Goal: Task Accomplishment & Management: Use online tool/utility

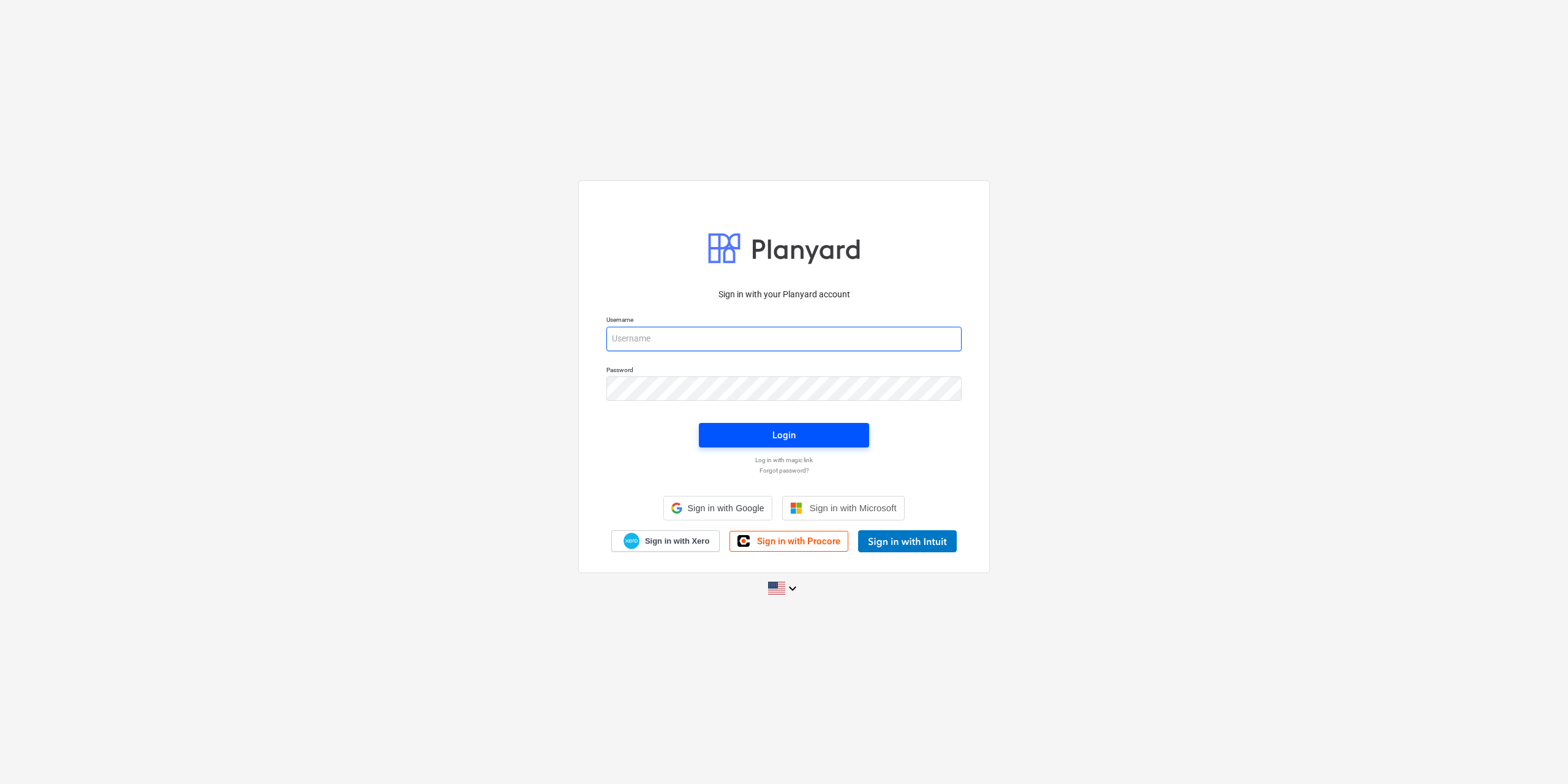
type input "charbel@projectbuildgroup.com.au"
click at [767, 430] on span "Login" at bounding box center [784, 435] width 141 height 16
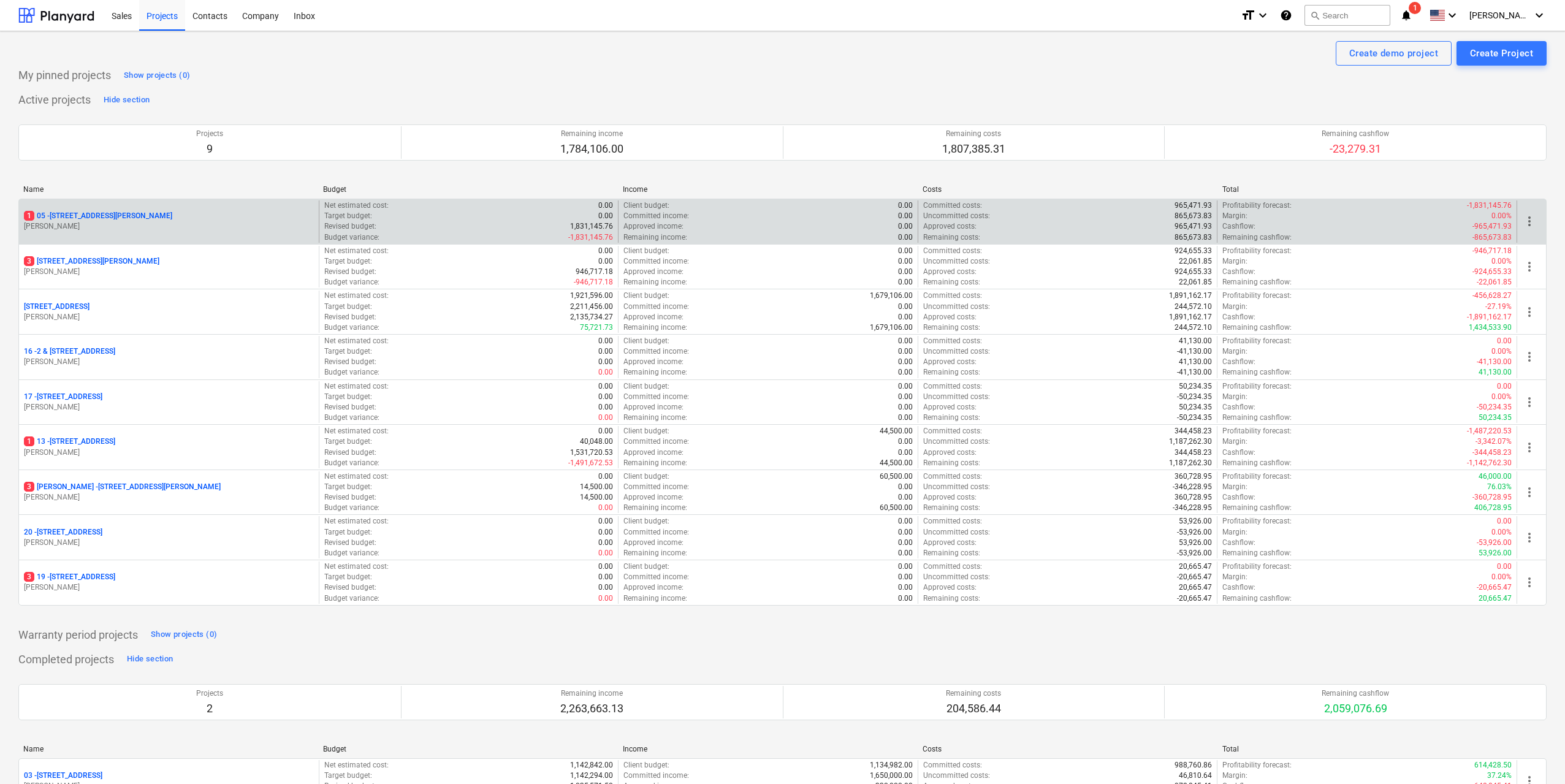
click at [115, 216] on p "1 05 - 3 Emmerick Street, Lilyfield" at bounding box center [97, 216] width 148 height 11
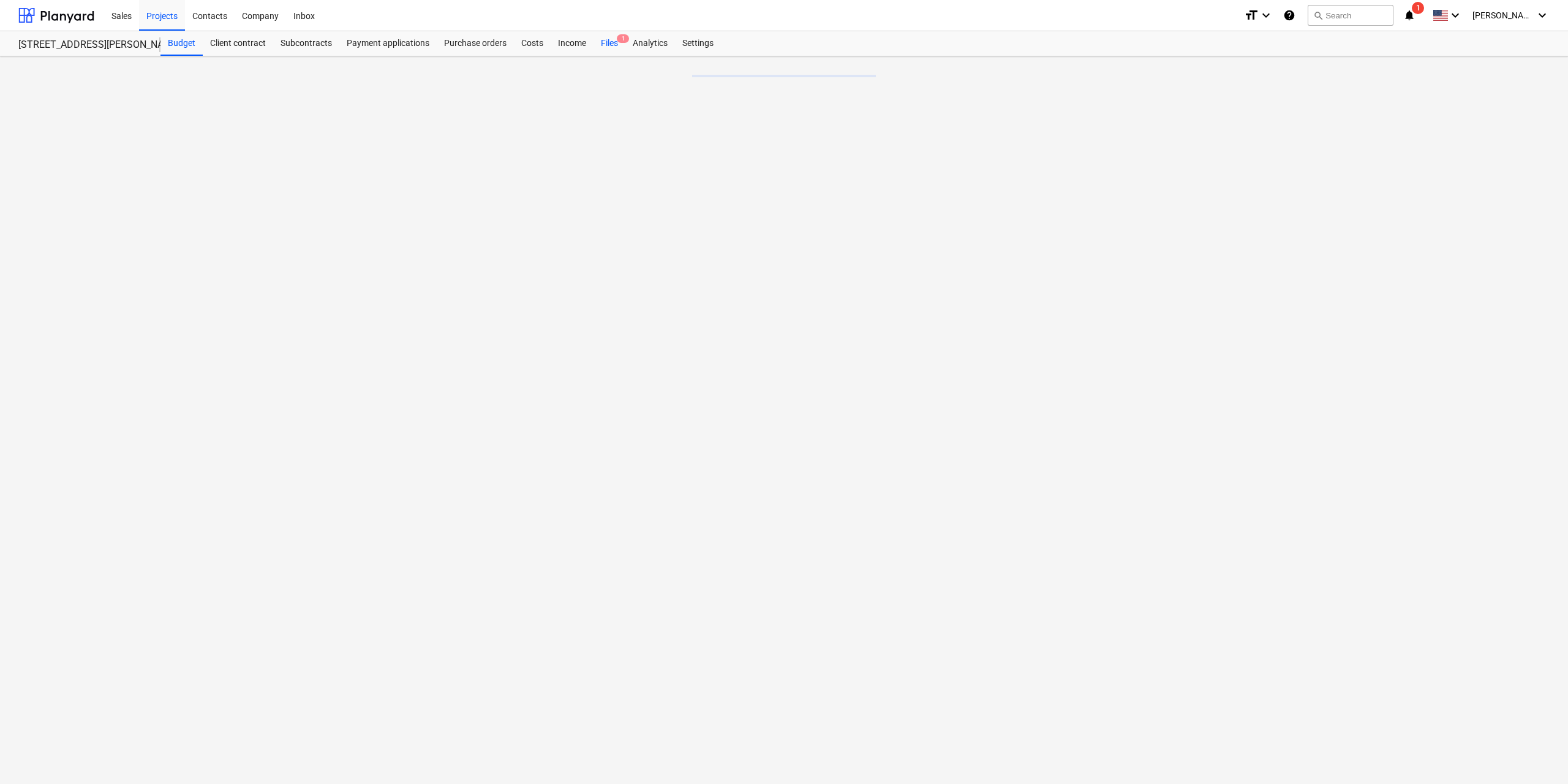
click at [610, 42] on div "Files 1" at bounding box center [609, 44] width 32 height 24
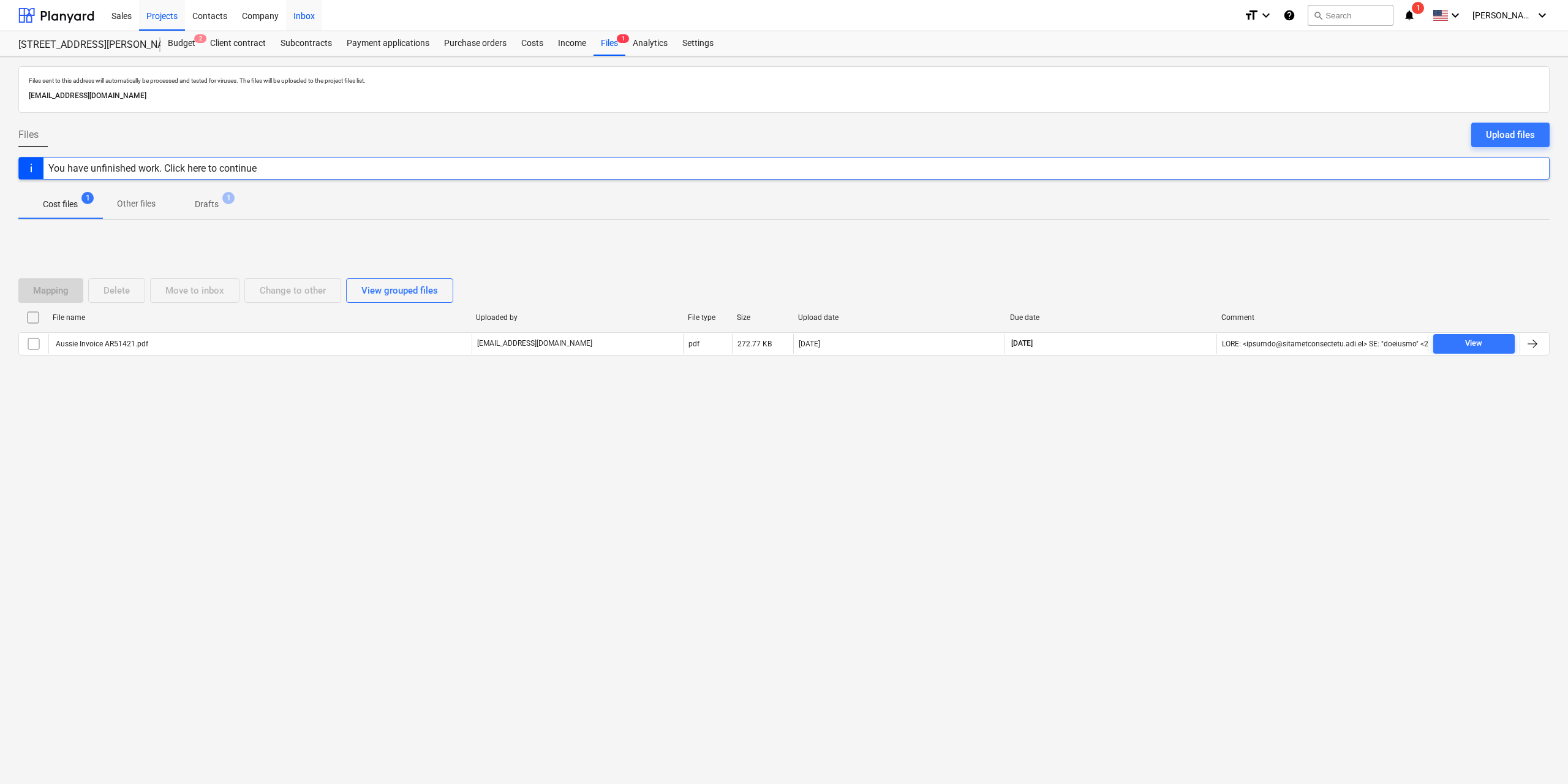
click at [308, 16] on div "Inbox" at bounding box center [304, 15] width 36 height 32
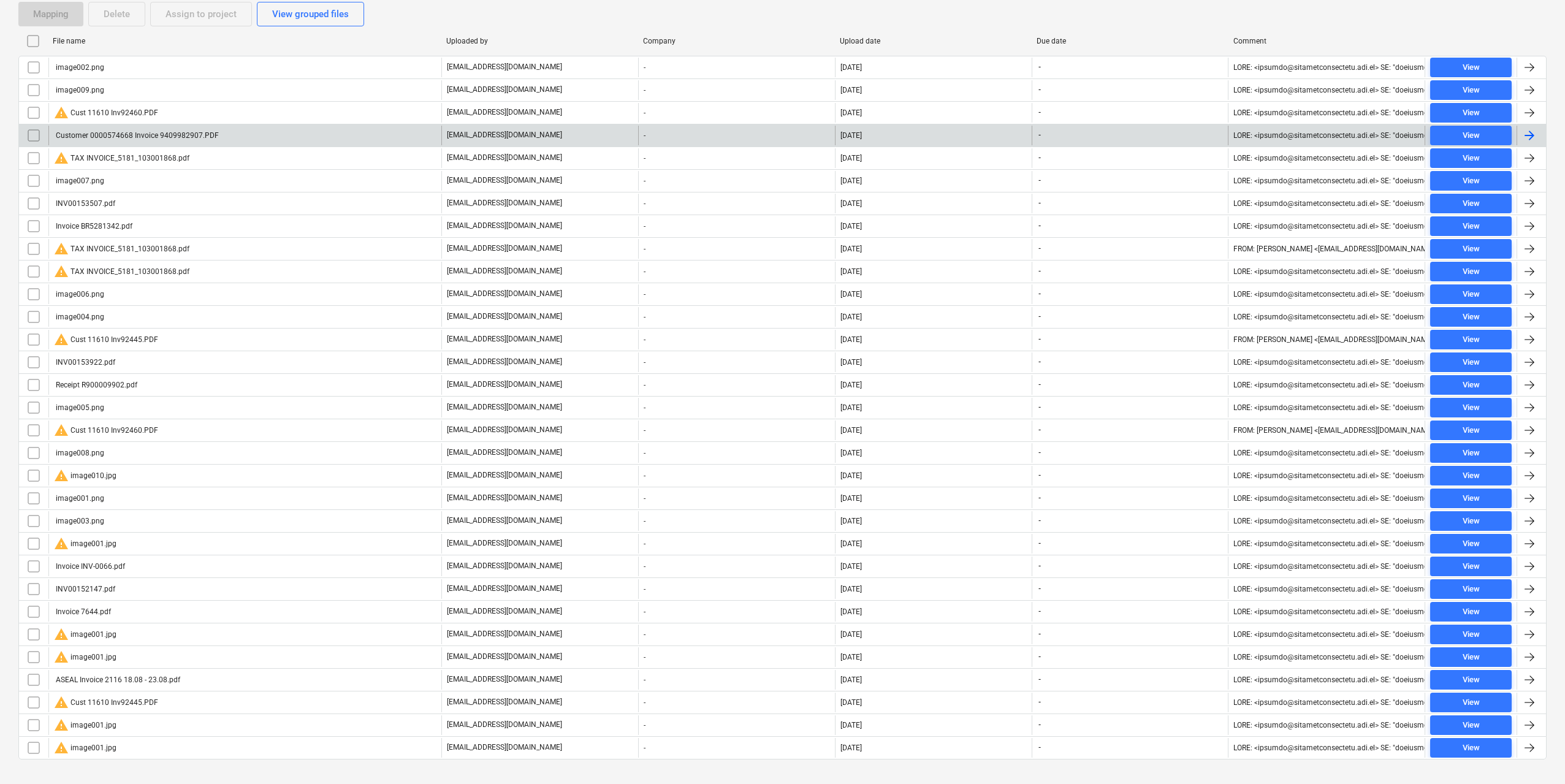
scroll to position [304, 0]
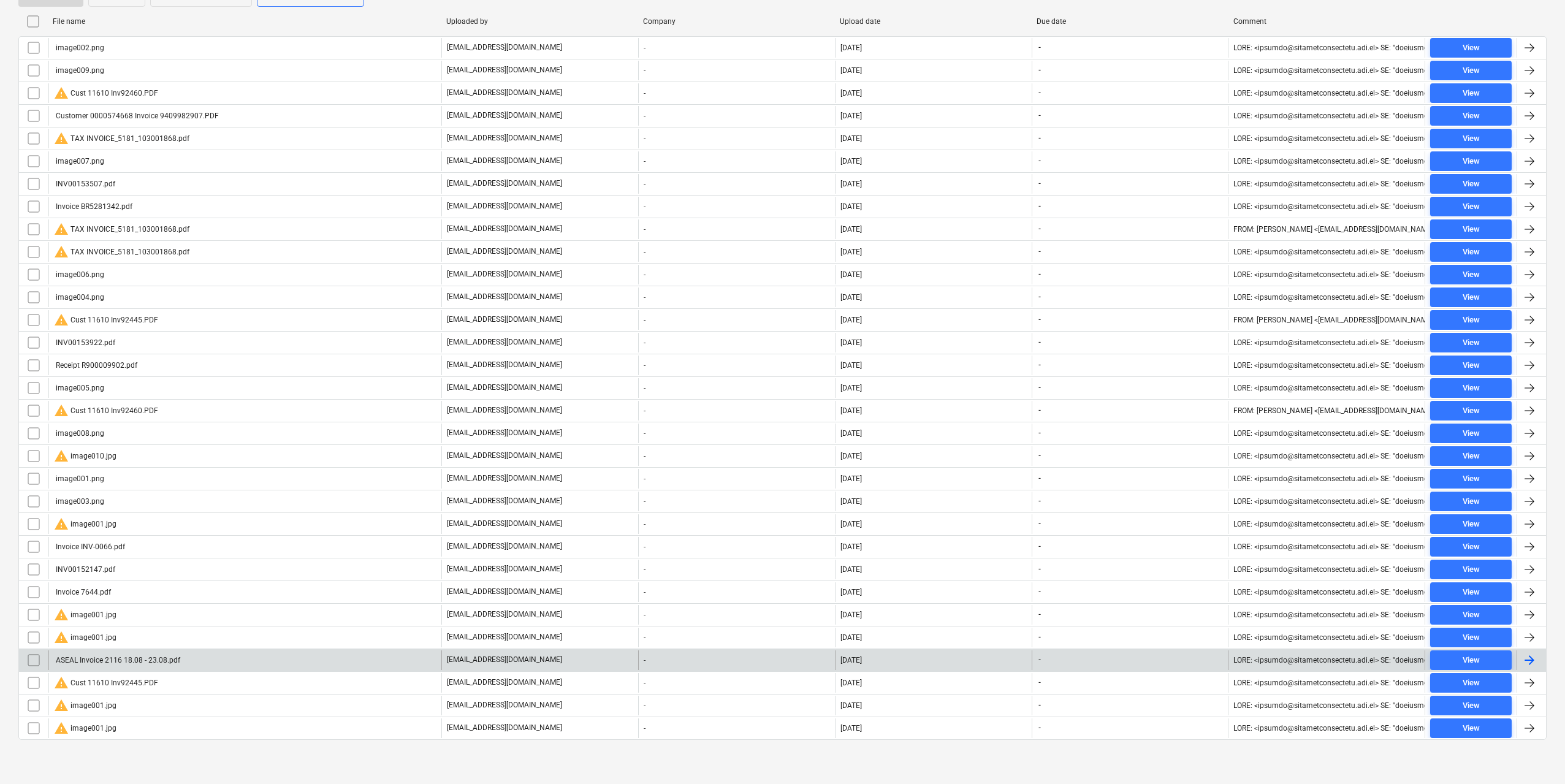
drag, startPoint x: 163, startPoint y: 661, endPoint x: 87, endPoint y: 649, distance: 76.9
click at [87, 650] on div "ASEAL Invoice 2116 18.08 - 23.08.pdf" at bounding box center [245, 659] width 393 height 19
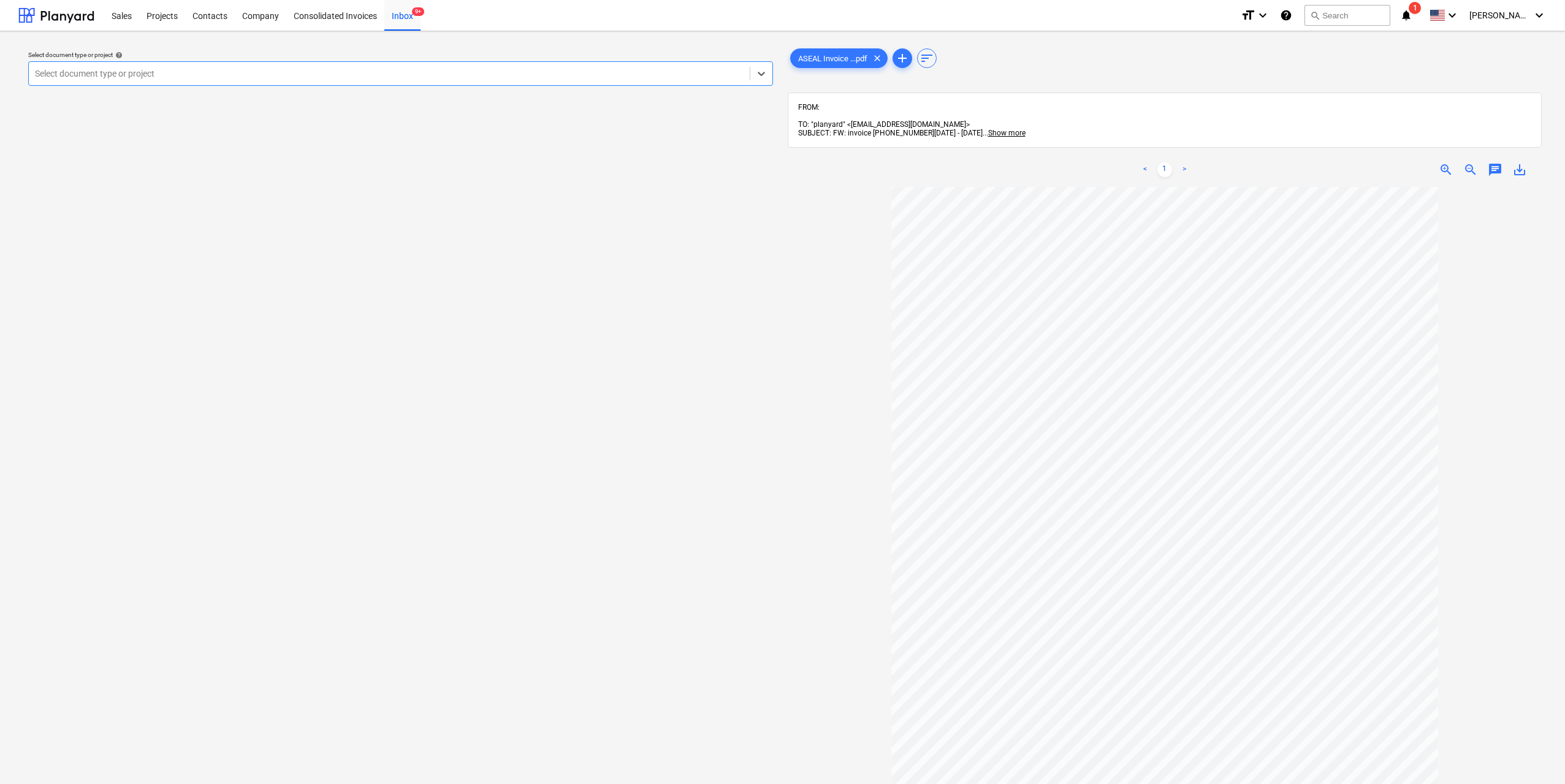
scroll to position [27, 0]
click at [423, 246] on div "Select document type or project help Select document type or project" at bounding box center [400, 490] width 764 height 900
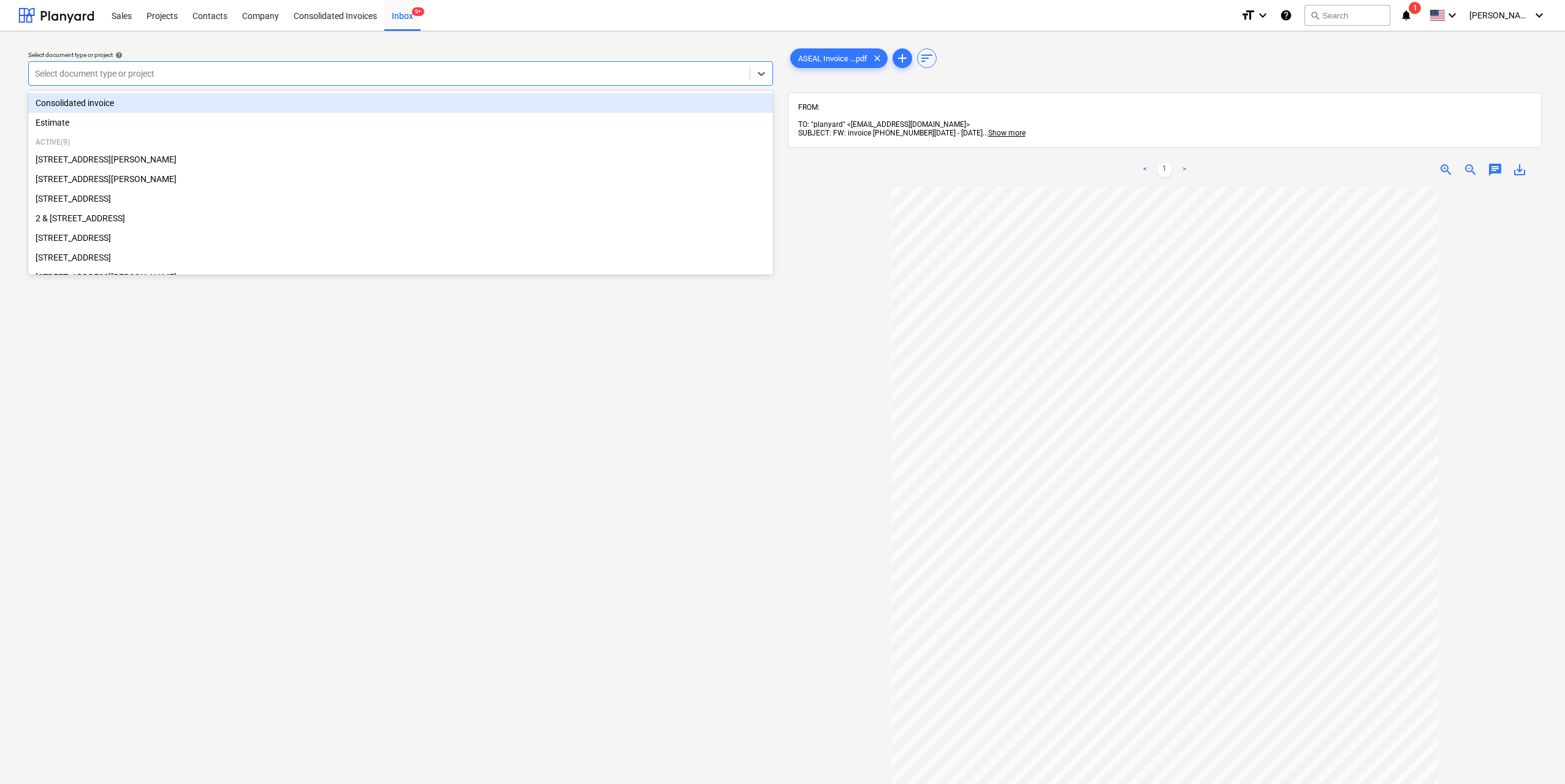
click at [203, 69] on div at bounding box center [389, 73] width 708 height 12
click at [168, 103] on div "Consolidated invoice" at bounding box center [400, 102] width 745 height 19
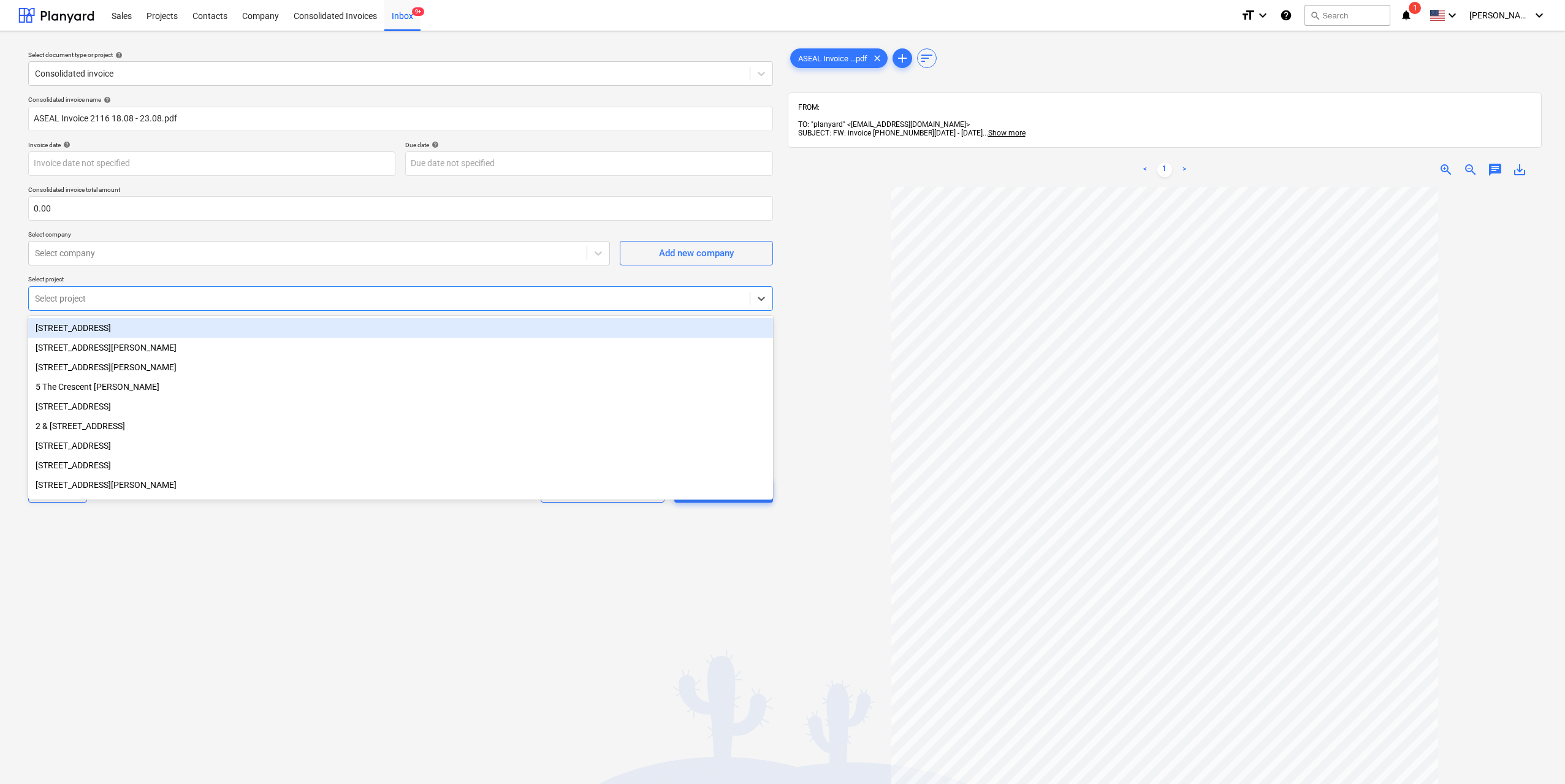
click at [262, 295] on div at bounding box center [389, 298] width 708 height 12
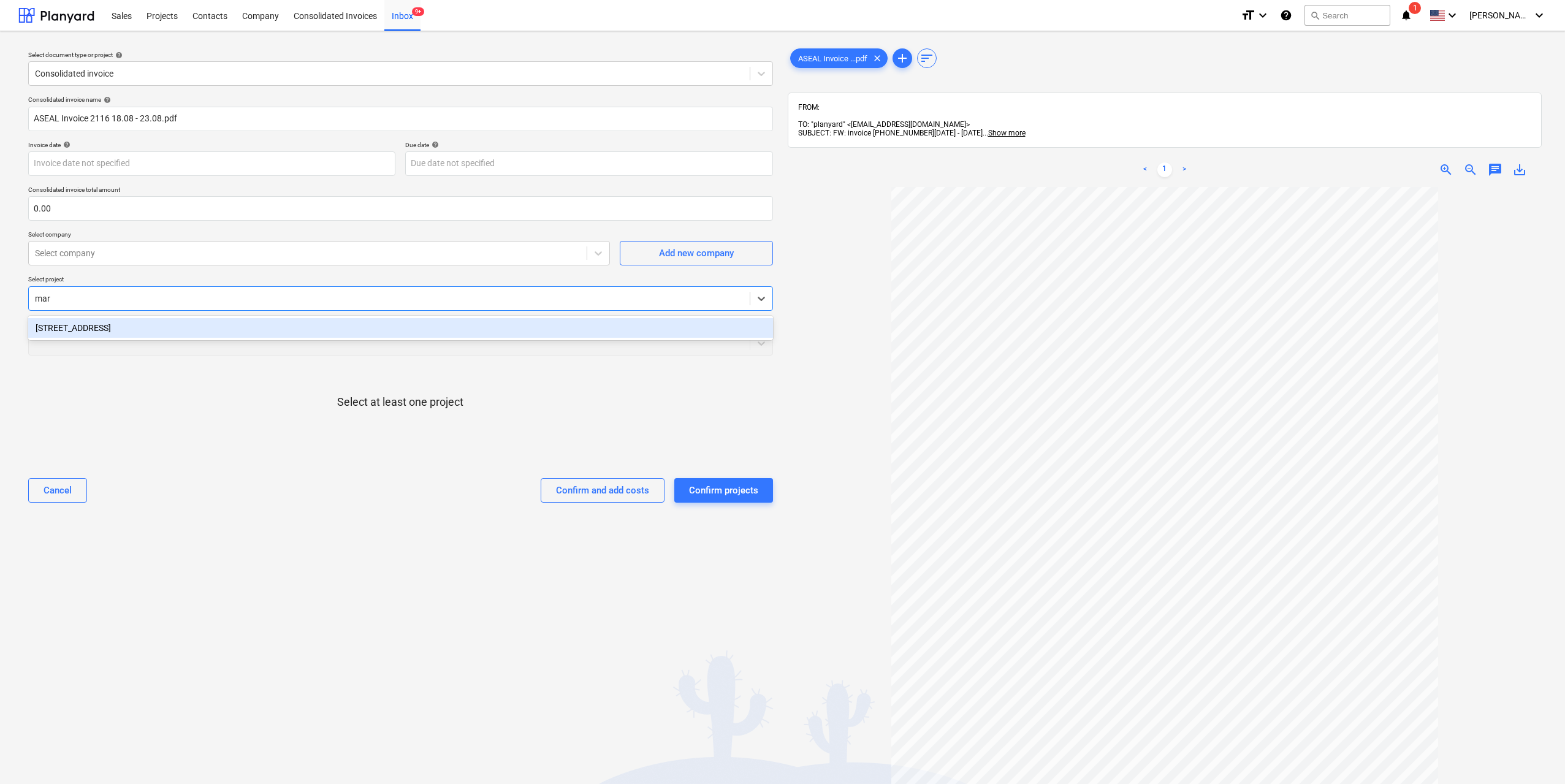
type input "mars"
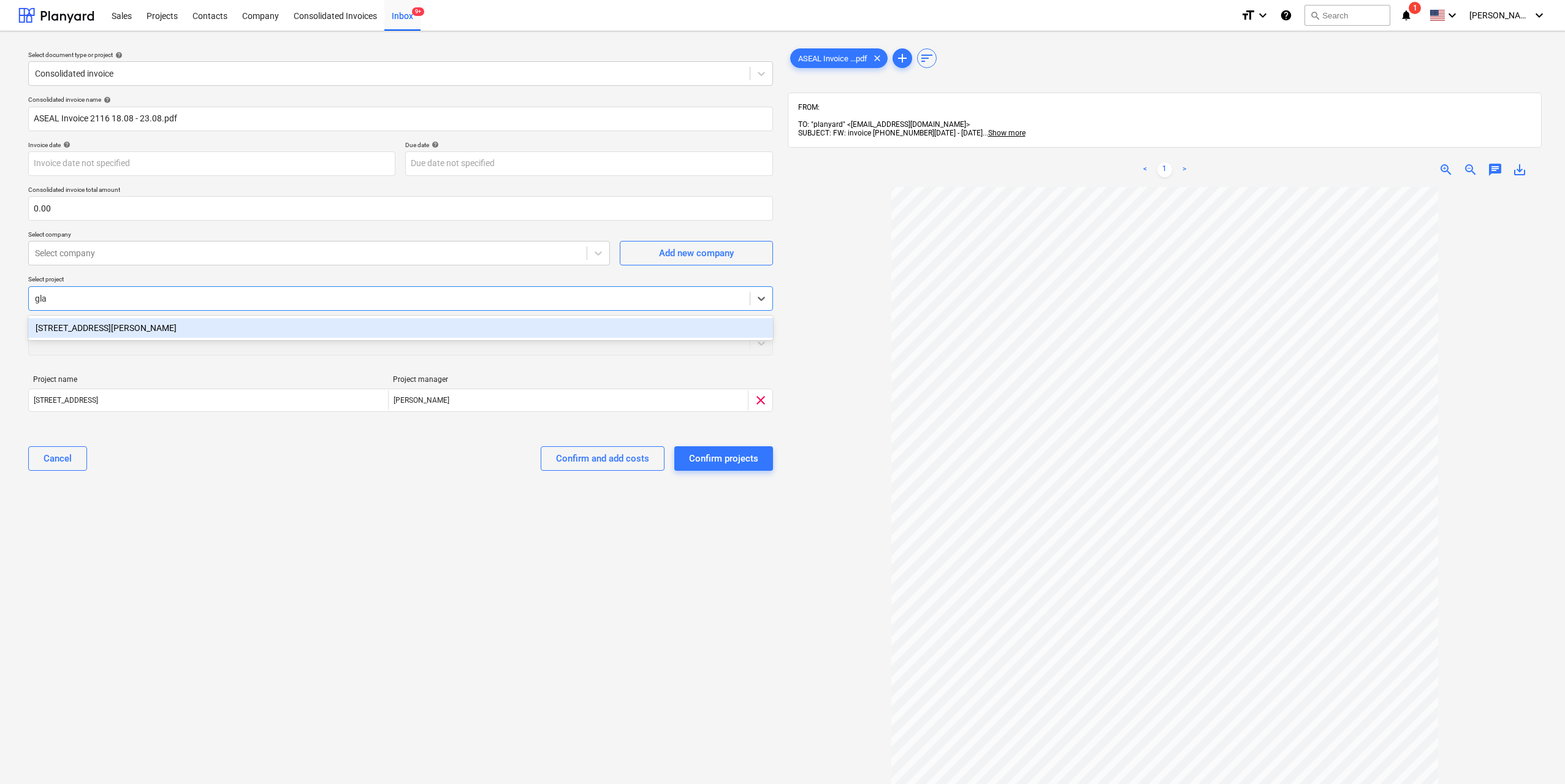
type input "glad"
type input "high"
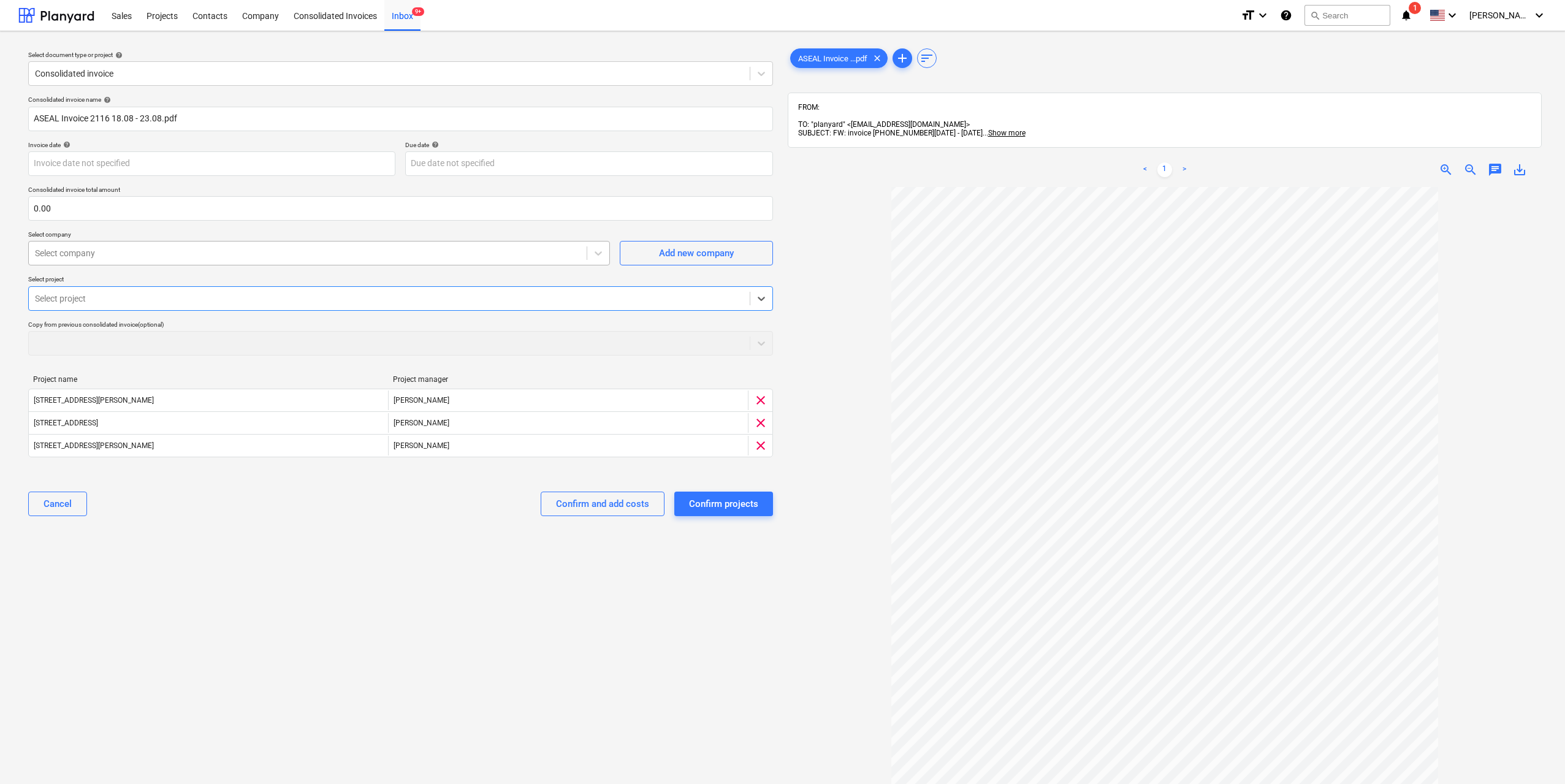
click at [192, 248] on div at bounding box center [308, 253] width 546 height 12
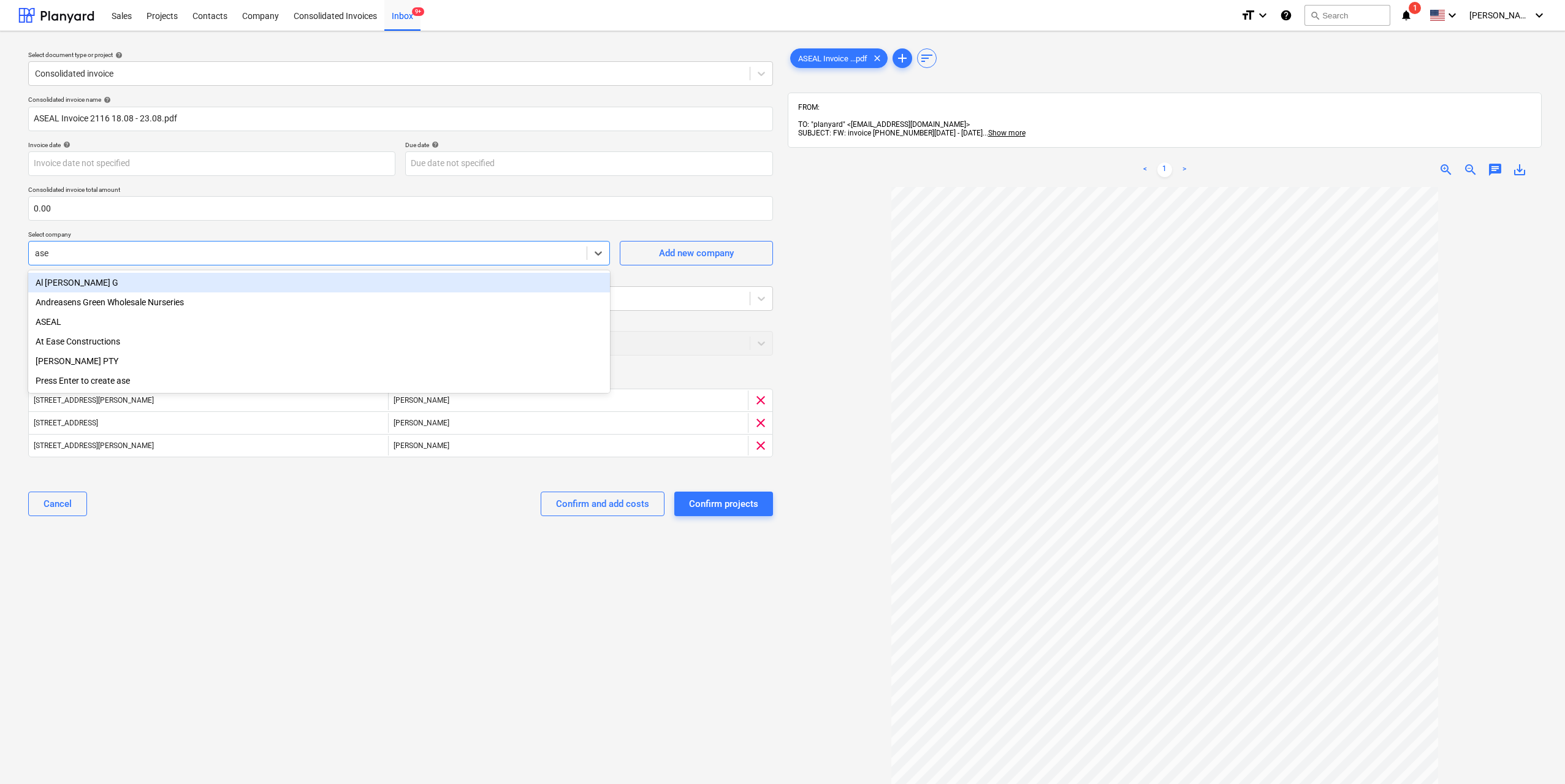
type input "asea"
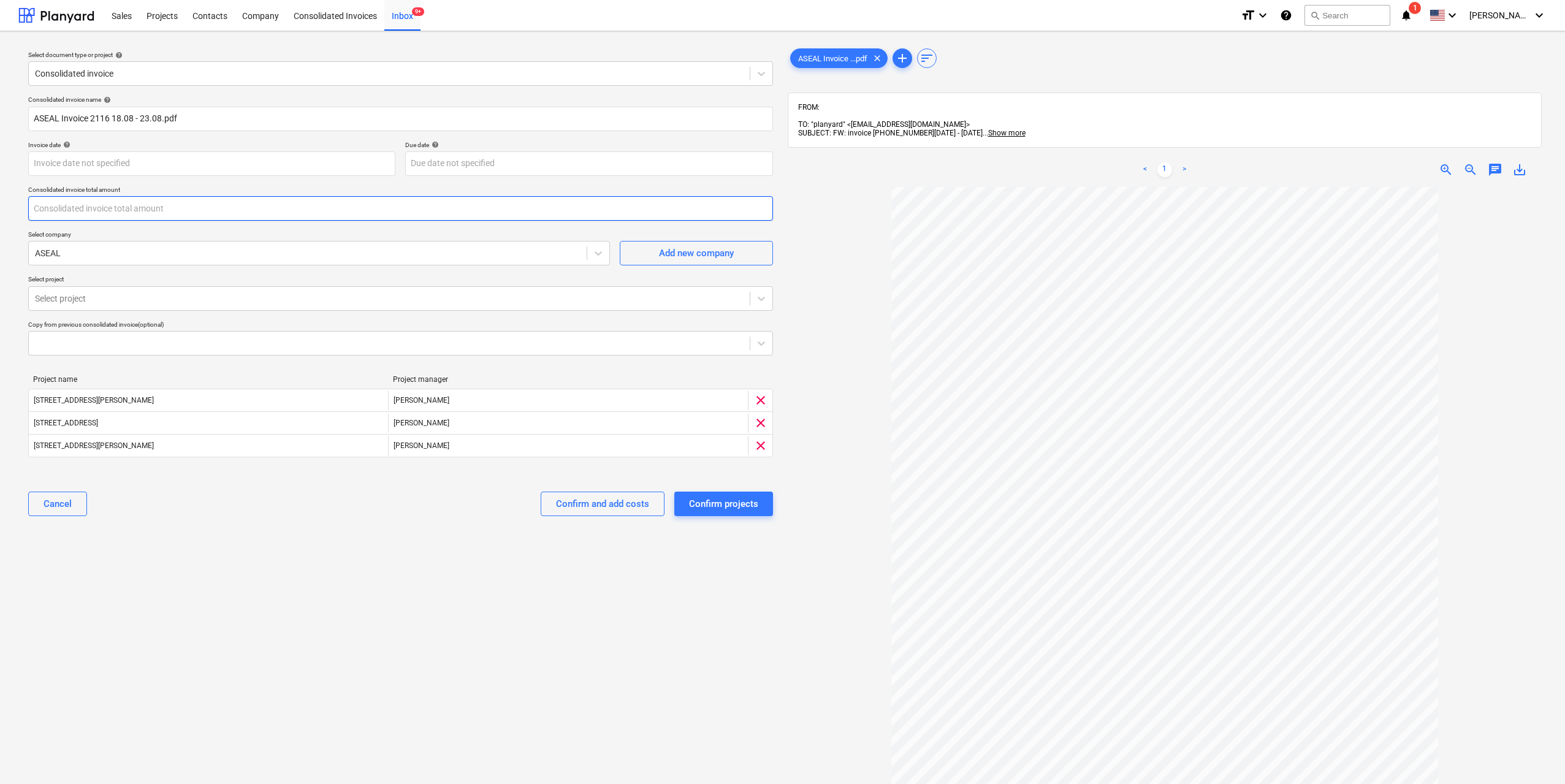
click at [255, 214] on input "text" at bounding box center [400, 208] width 745 height 24
type input "3,000.00"
click at [589, 504] on div "Confirm and add costs" at bounding box center [602, 503] width 93 height 16
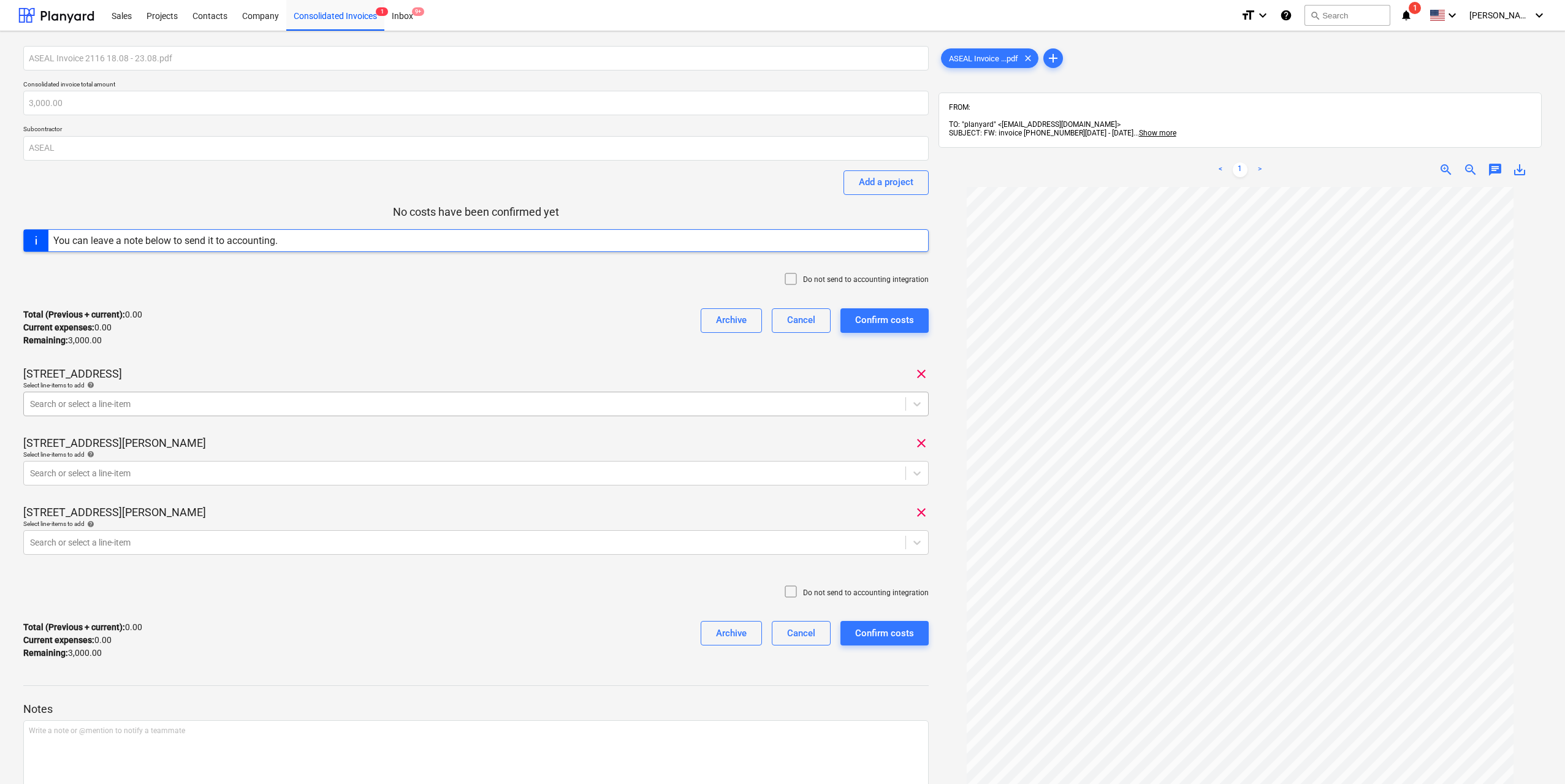
click at [393, 407] on div at bounding box center [465, 403] width 870 height 12
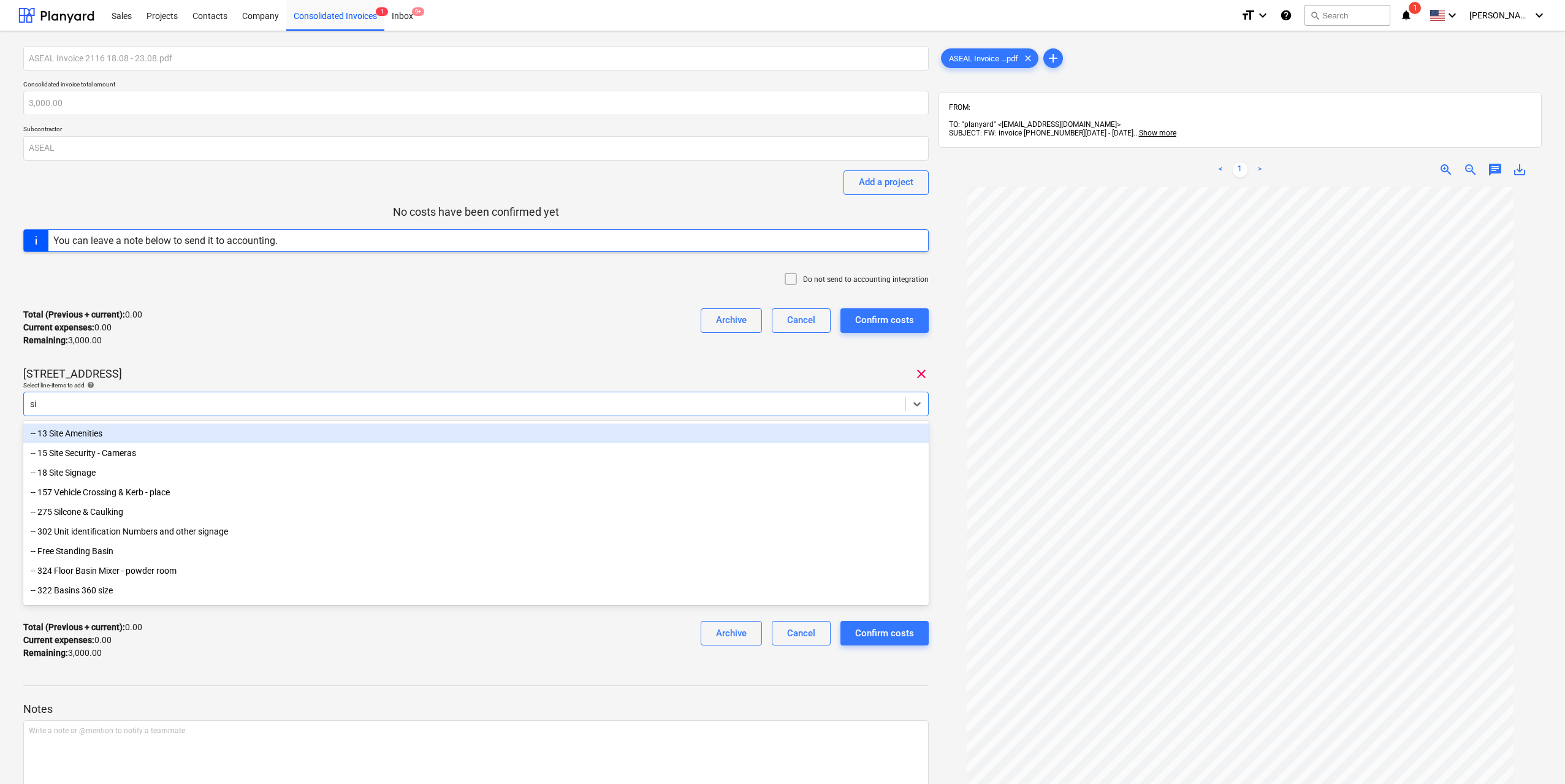
type input "s"
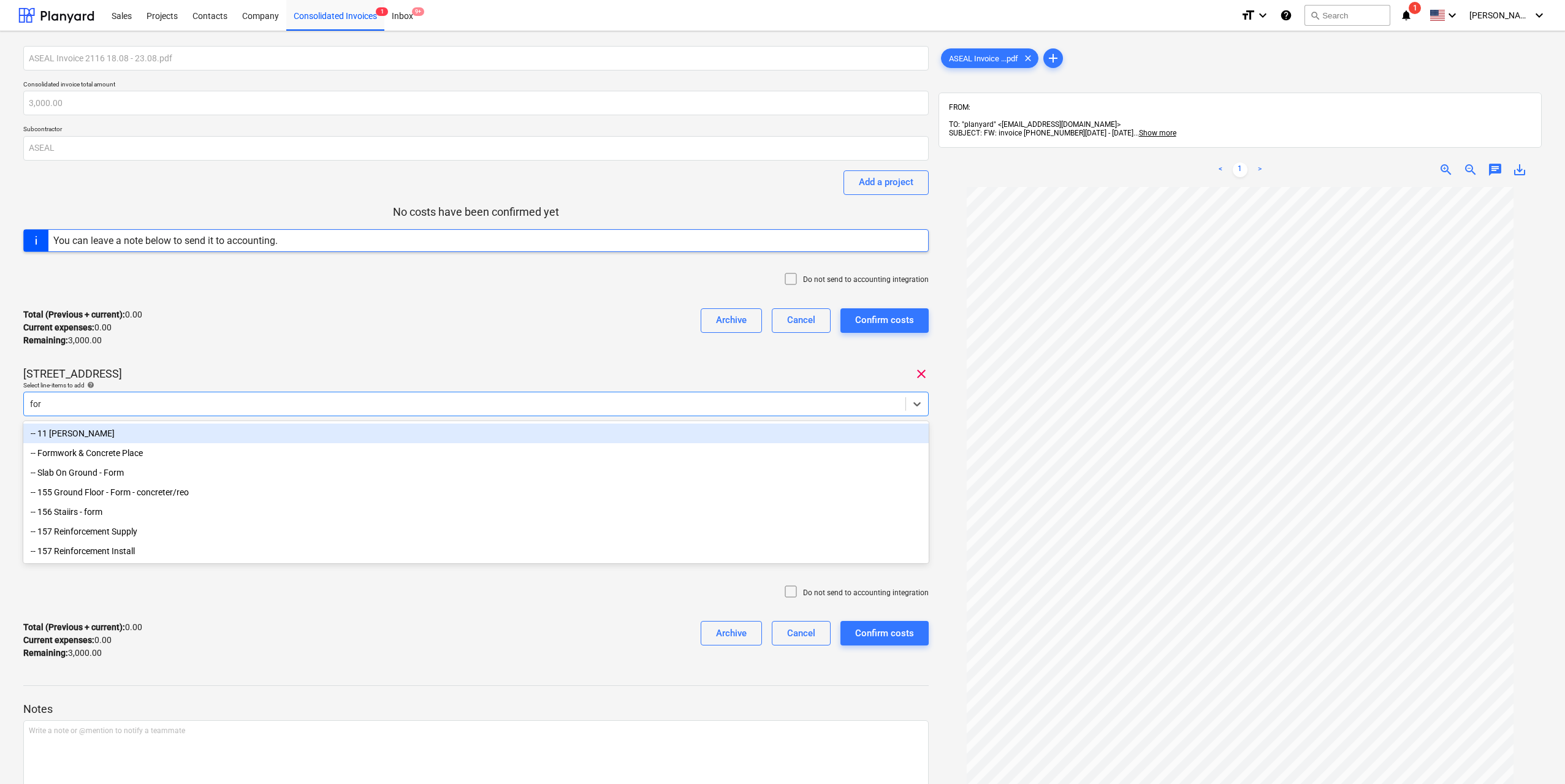
type input "fore"
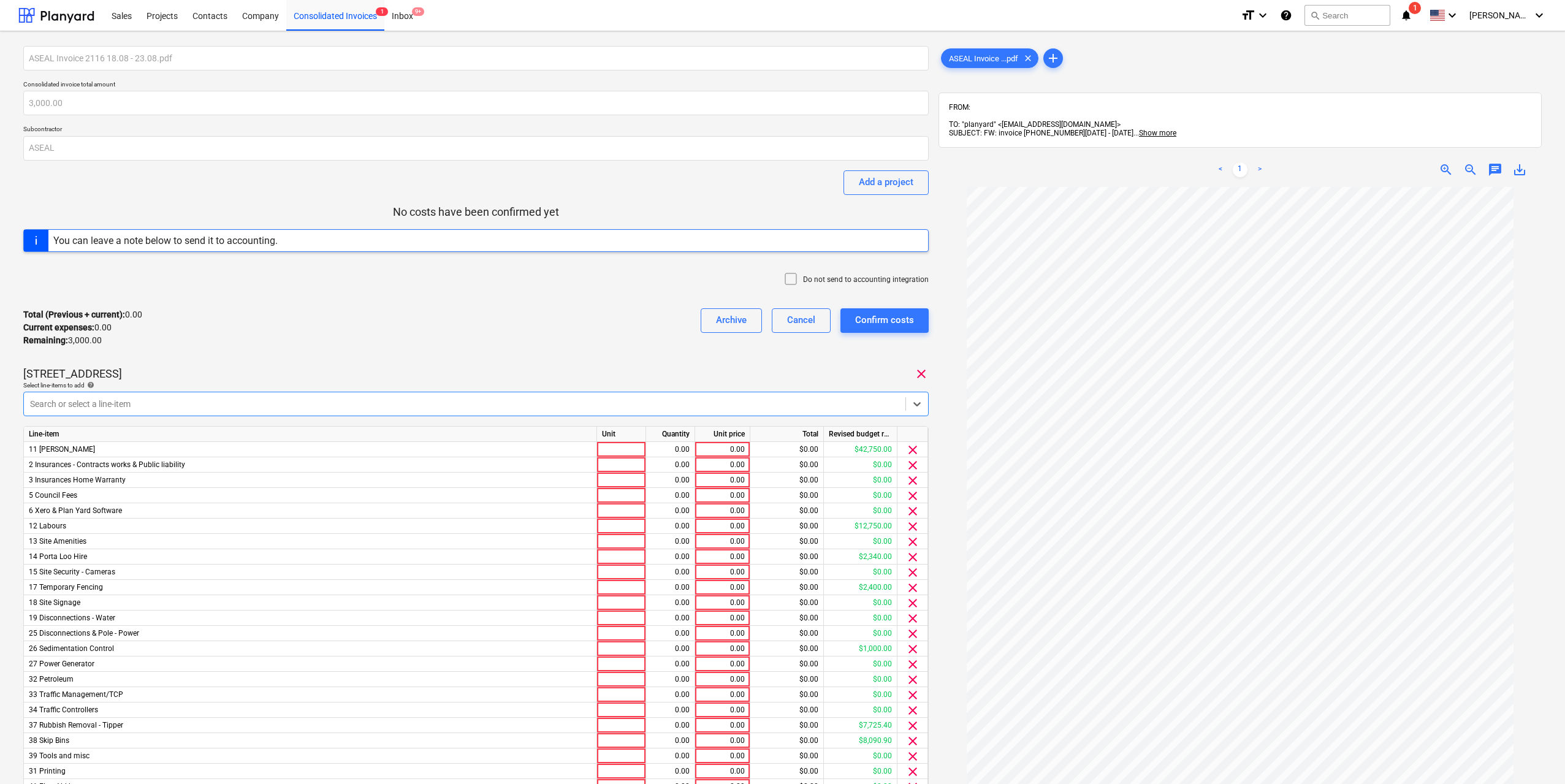
click at [346, 397] on div at bounding box center [465, 403] width 870 height 12
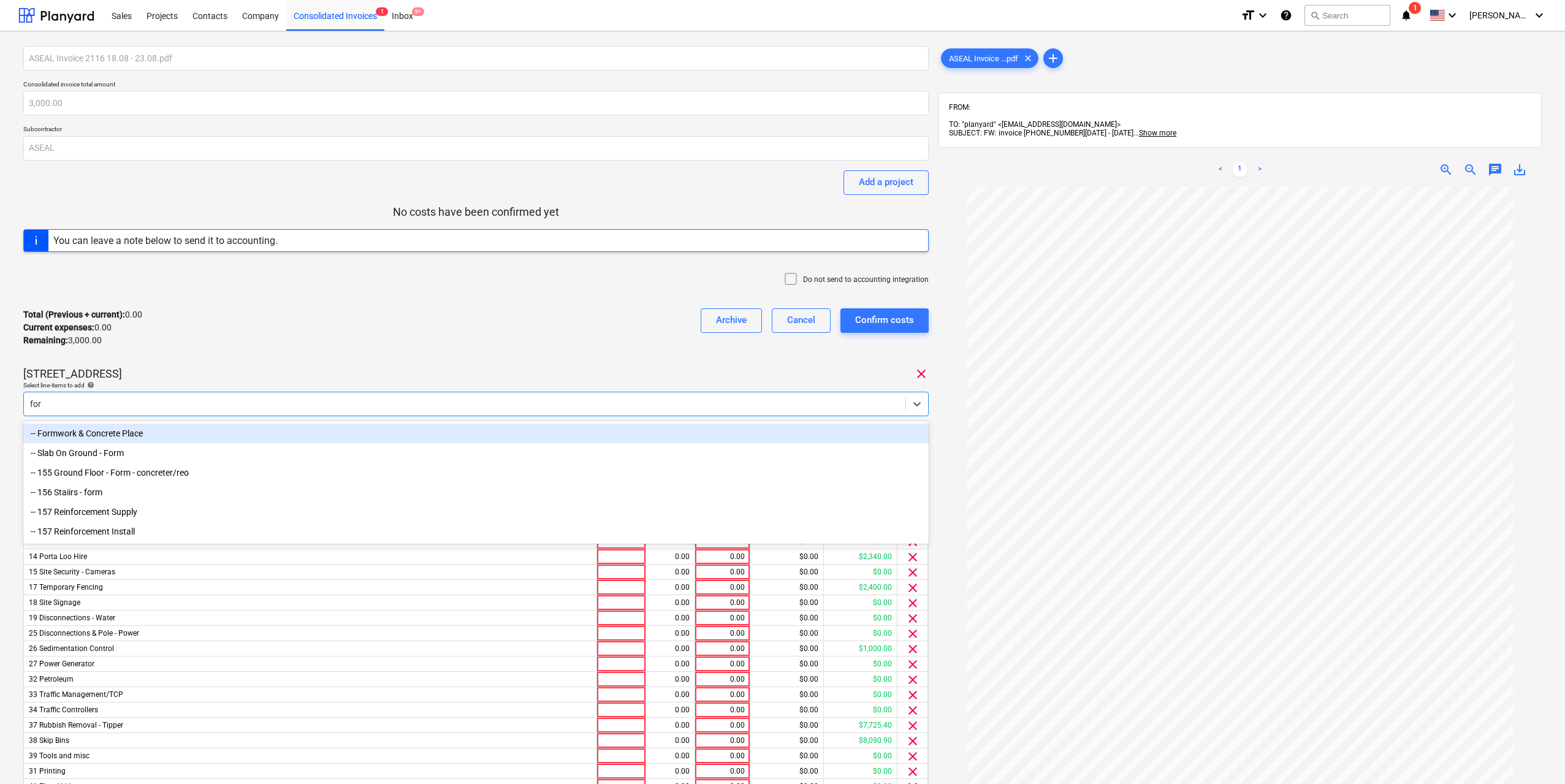
type input "fore"
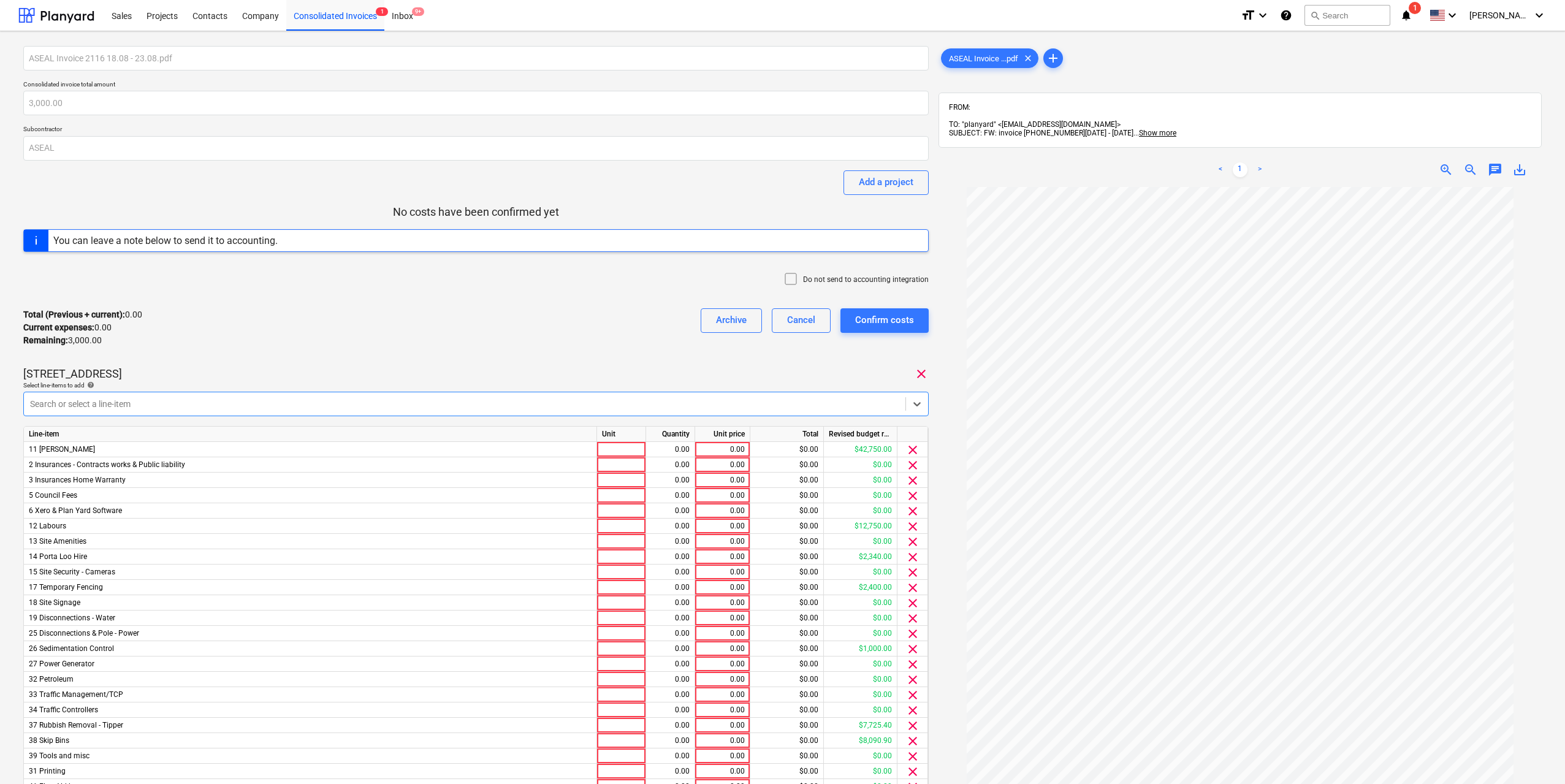
click at [916, 377] on span "clear" at bounding box center [921, 374] width 15 height 15
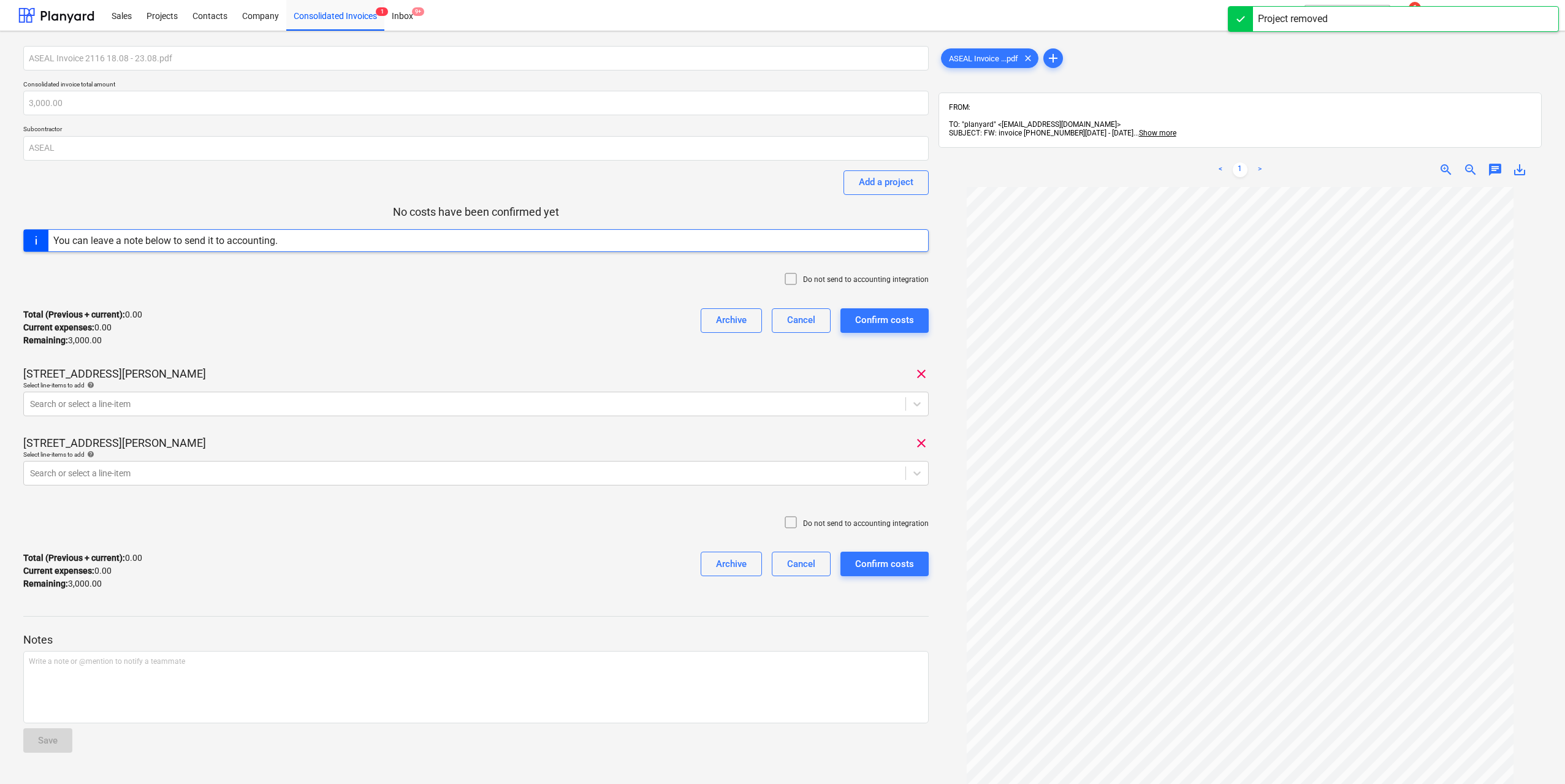
click at [137, 296] on div "Do not send to accounting integration" at bounding box center [476, 279] width 905 height 37
click at [862, 185] on div "Add a project" at bounding box center [886, 182] width 54 height 16
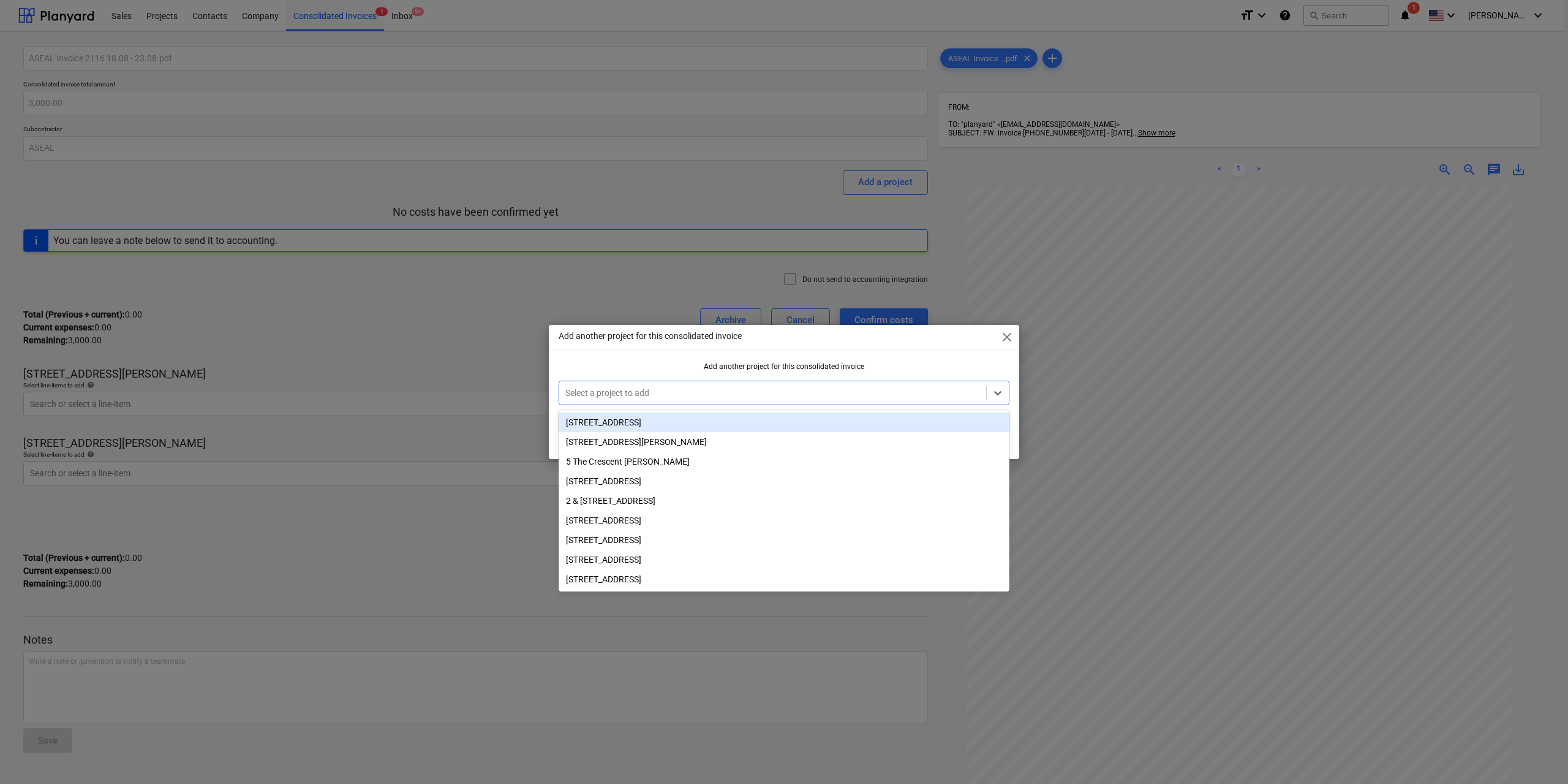
click at [631, 392] on div at bounding box center [772, 392] width 414 height 12
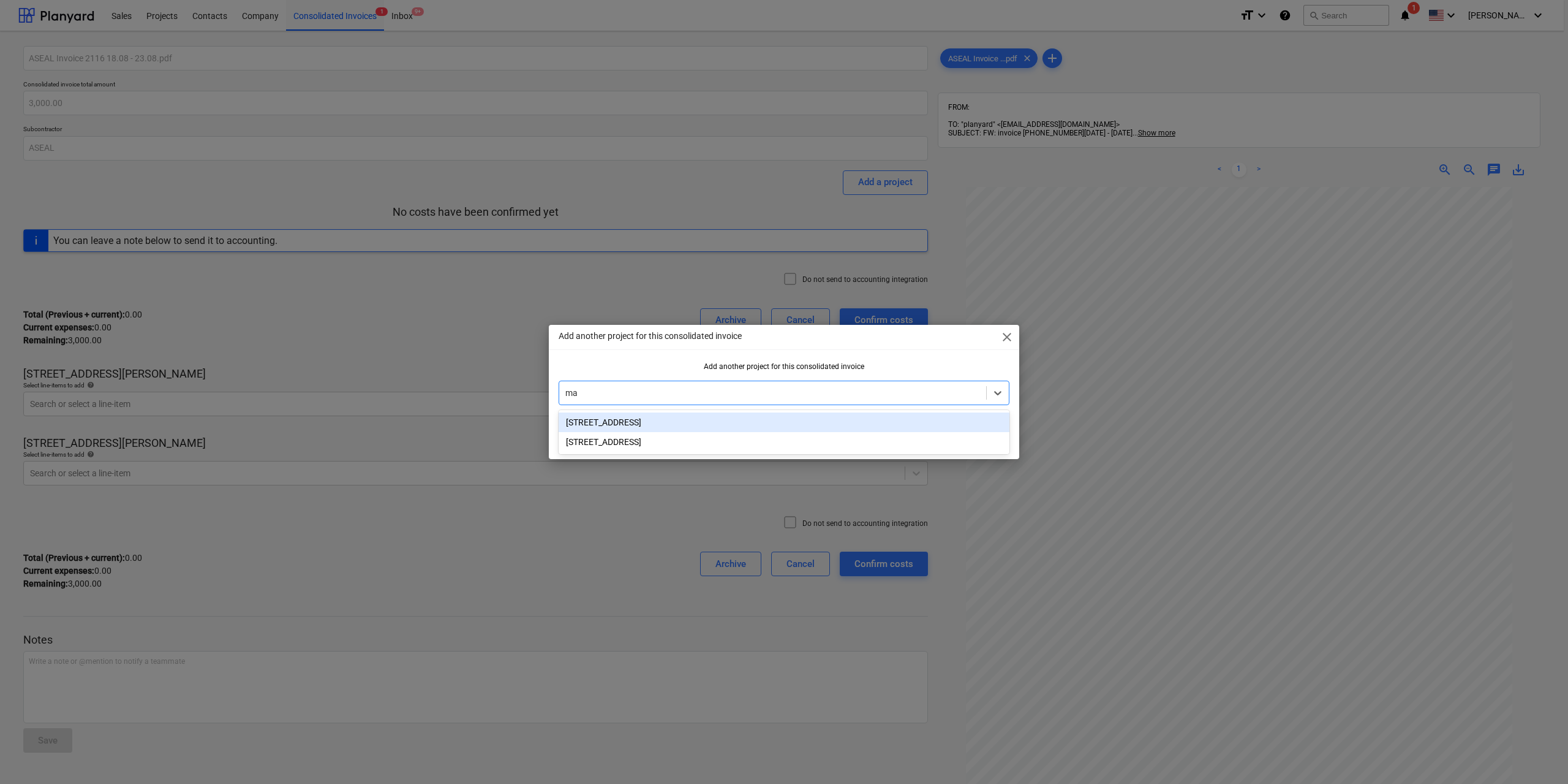
type input "mar"
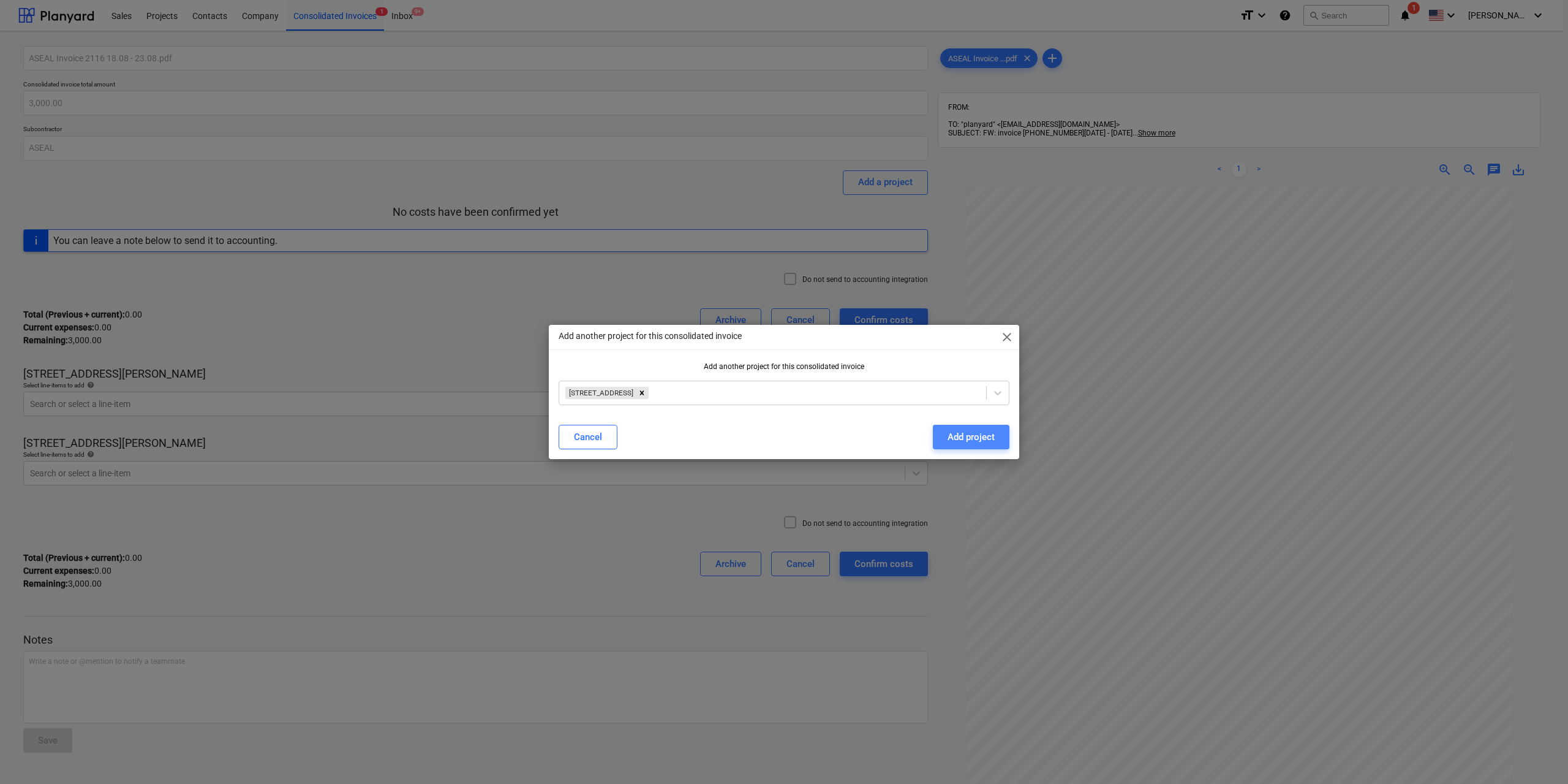
click at [977, 431] on div "Add project" at bounding box center [971, 437] width 47 height 16
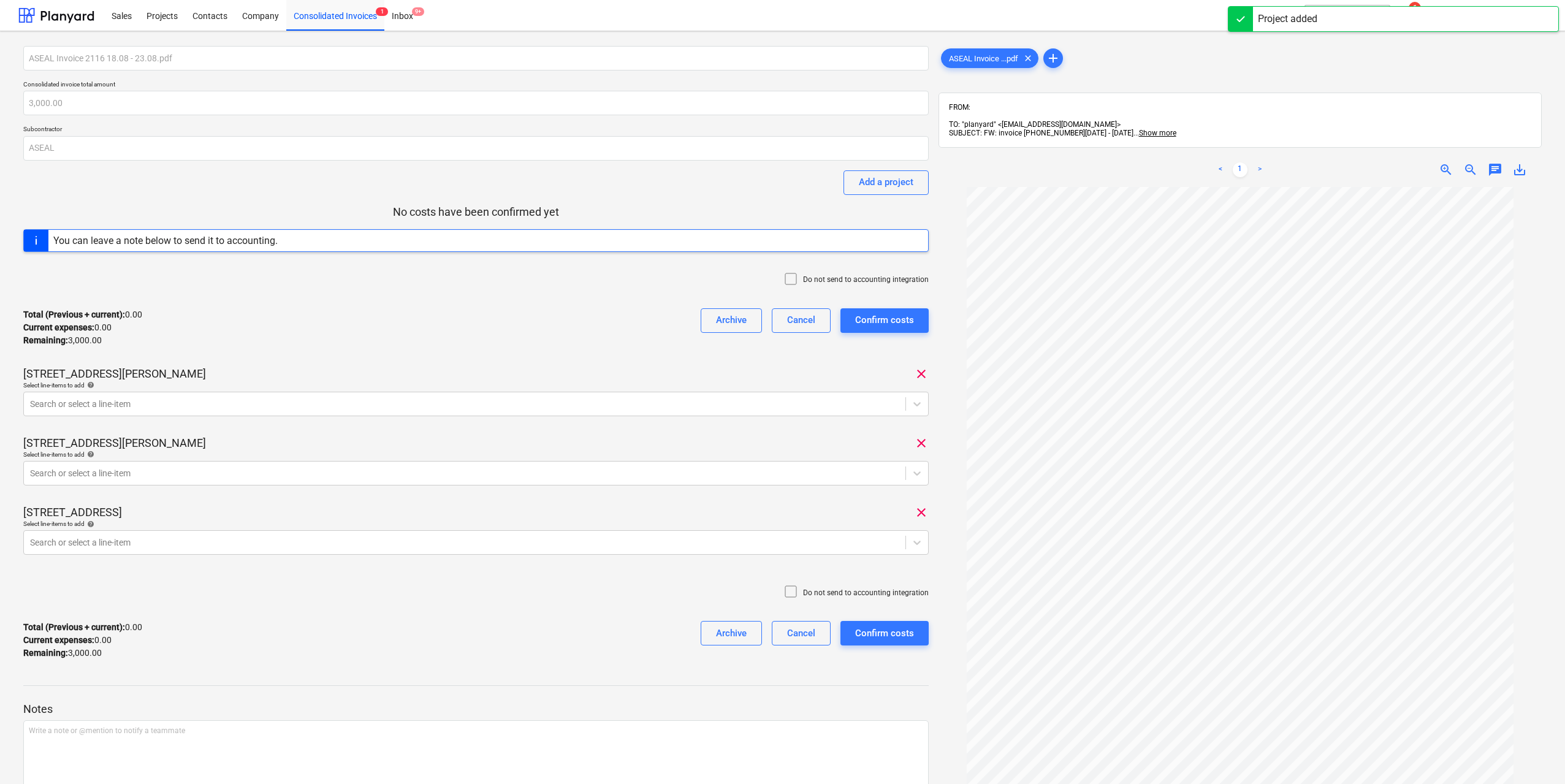
click at [300, 416] on div at bounding box center [476, 421] width 905 height 10
click at [301, 406] on div at bounding box center [465, 403] width 870 height 12
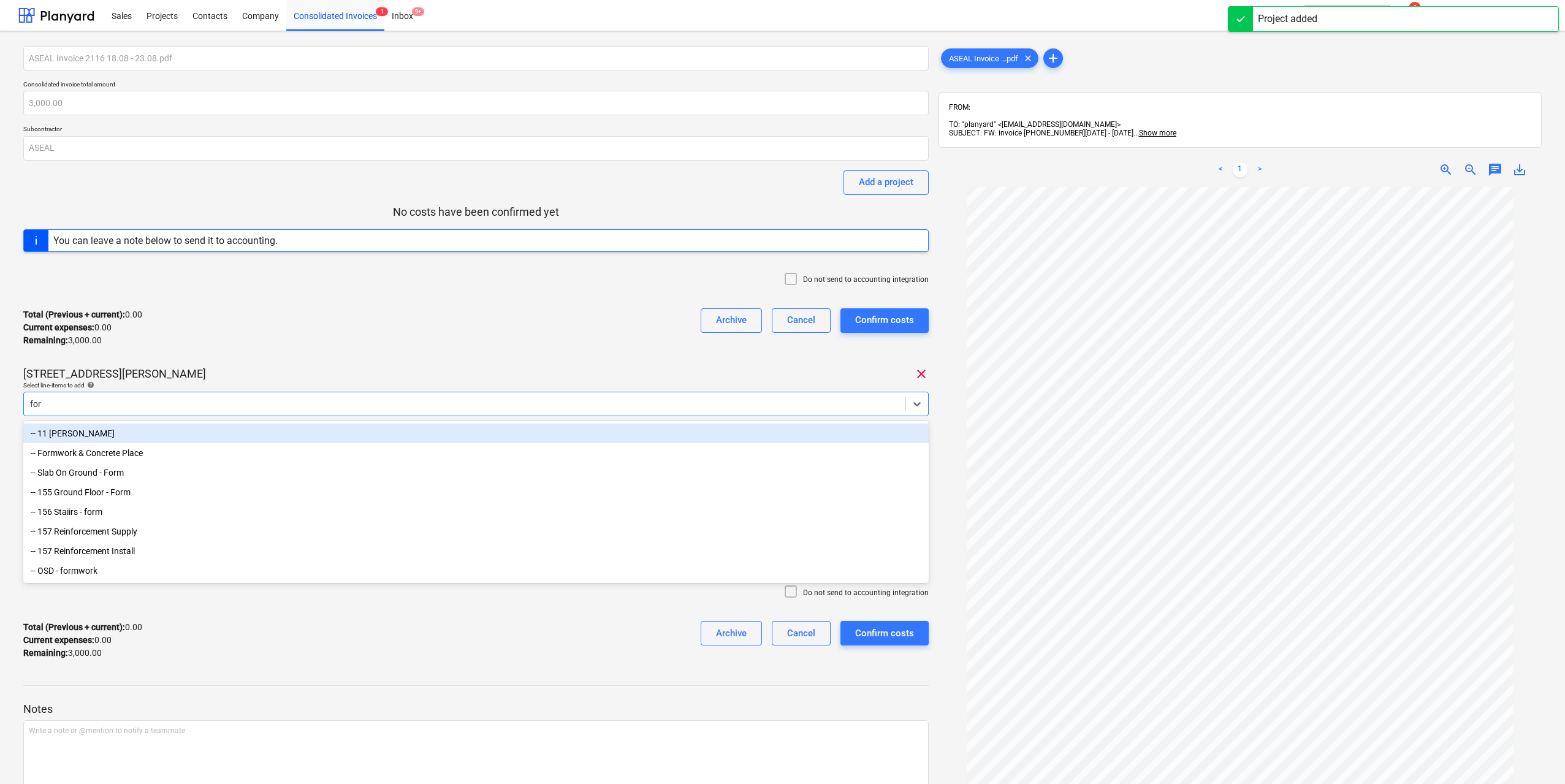
type input "fore"
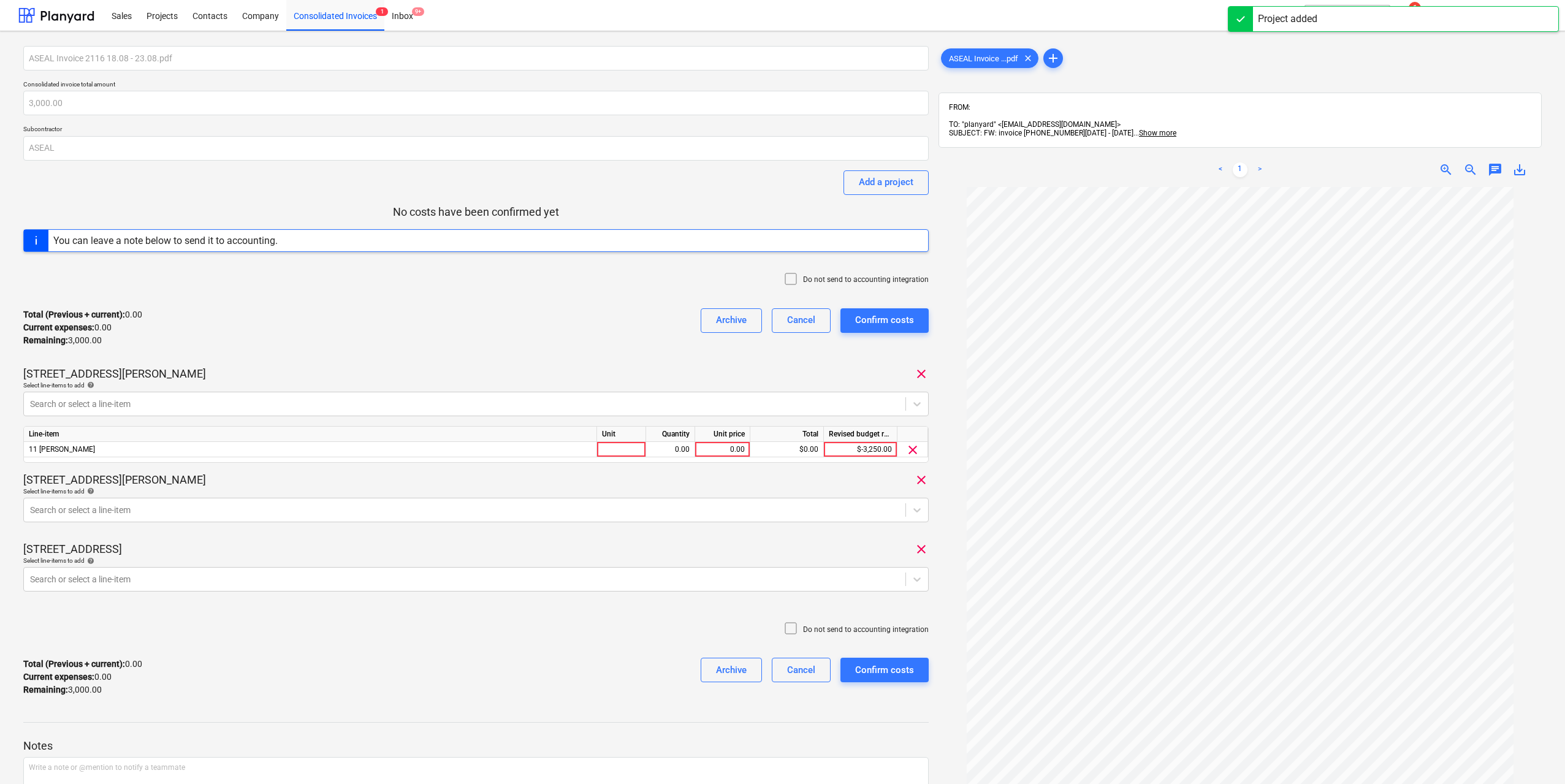
click at [287, 495] on div "Select line-items to add help" at bounding box center [476, 490] width 905 height 8
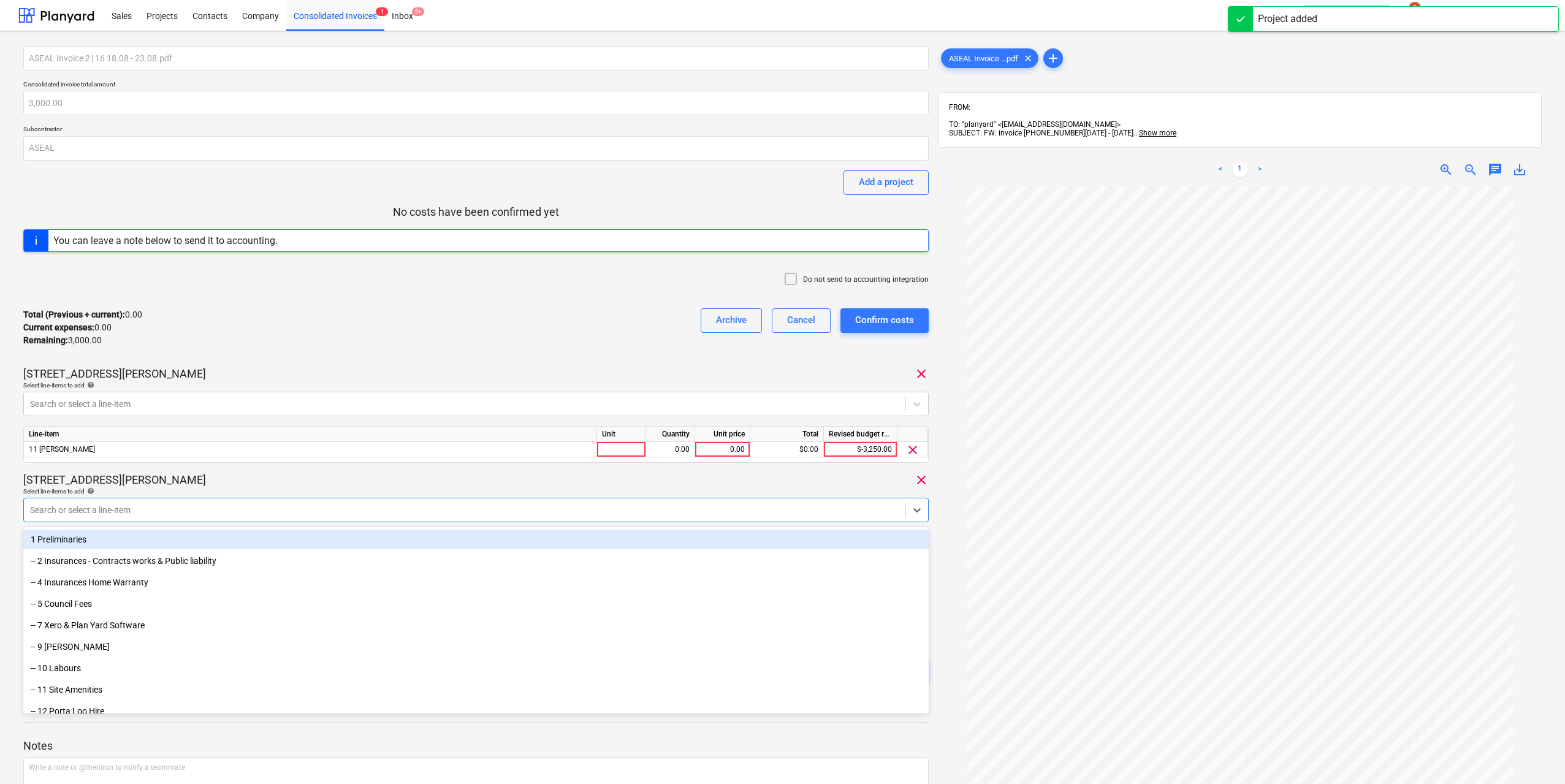
click at [286, 510] on div at bounding box center [465, 509] width 870 height 12
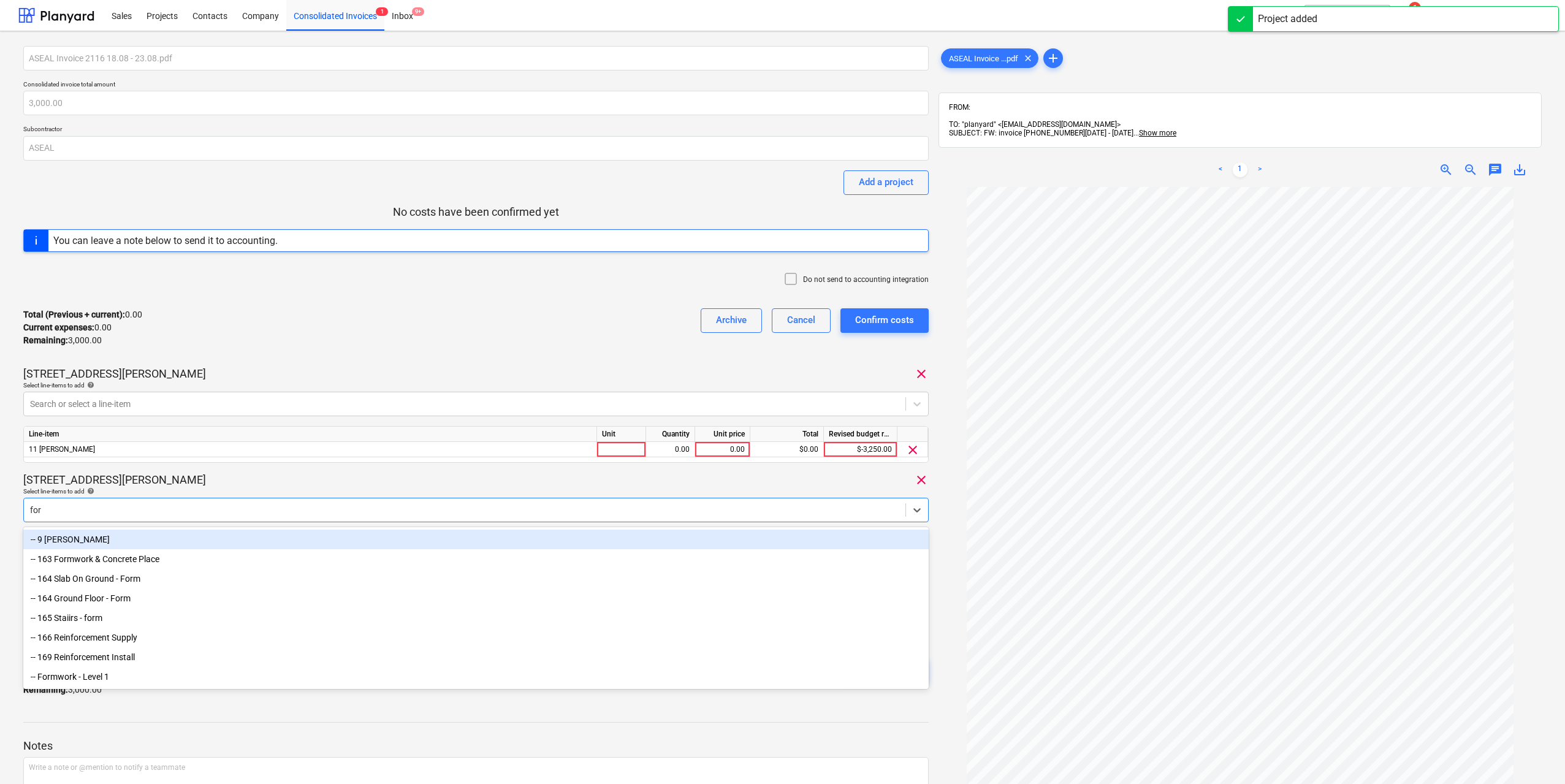
type input "fore"
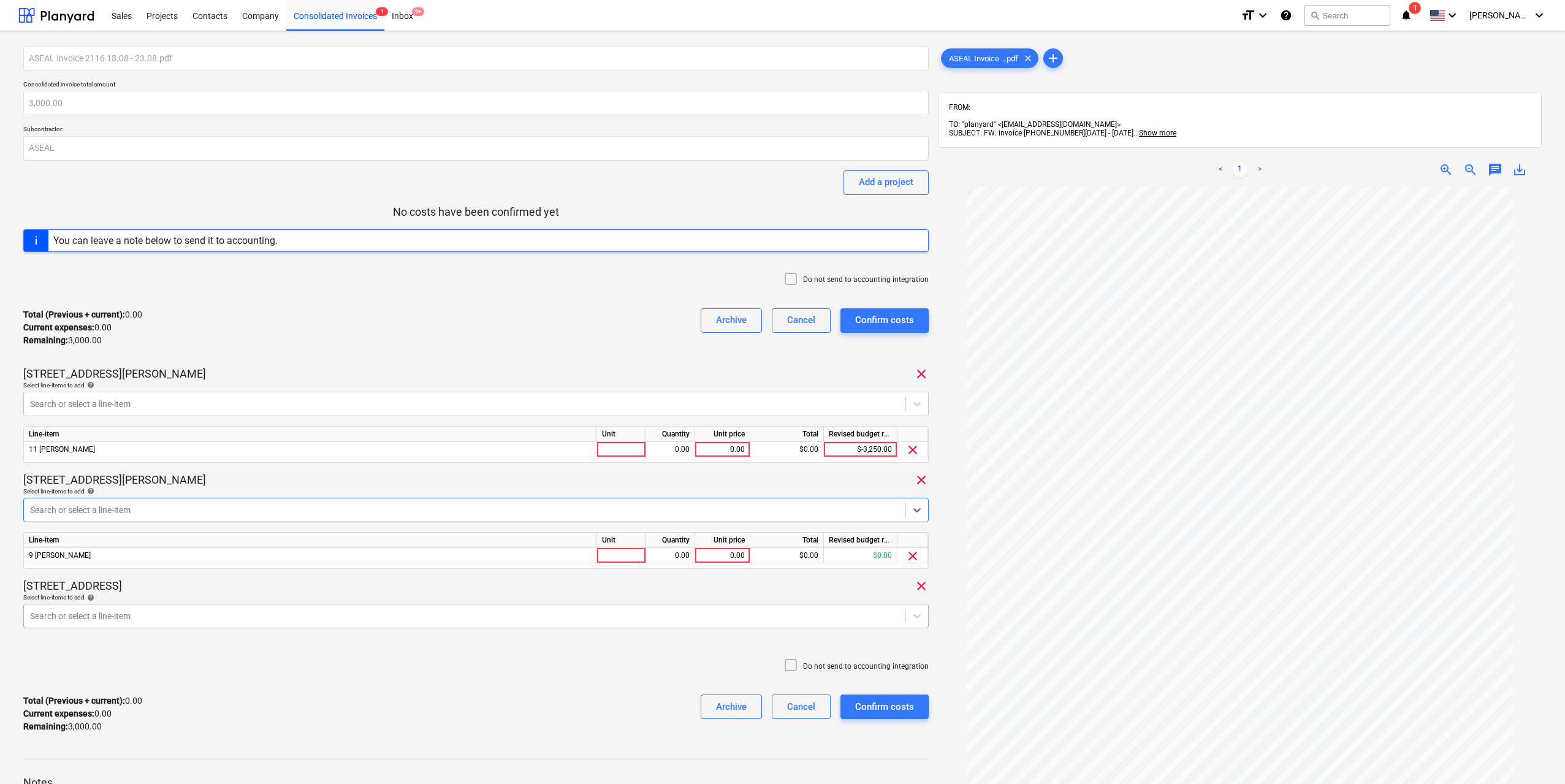
click at [223, 609] on body "Sales Projects Contacts Company Consolidated Invoices 1 Inbox 9+ format_size ke…" at bounding box center [782, 392] width 1565 height 784
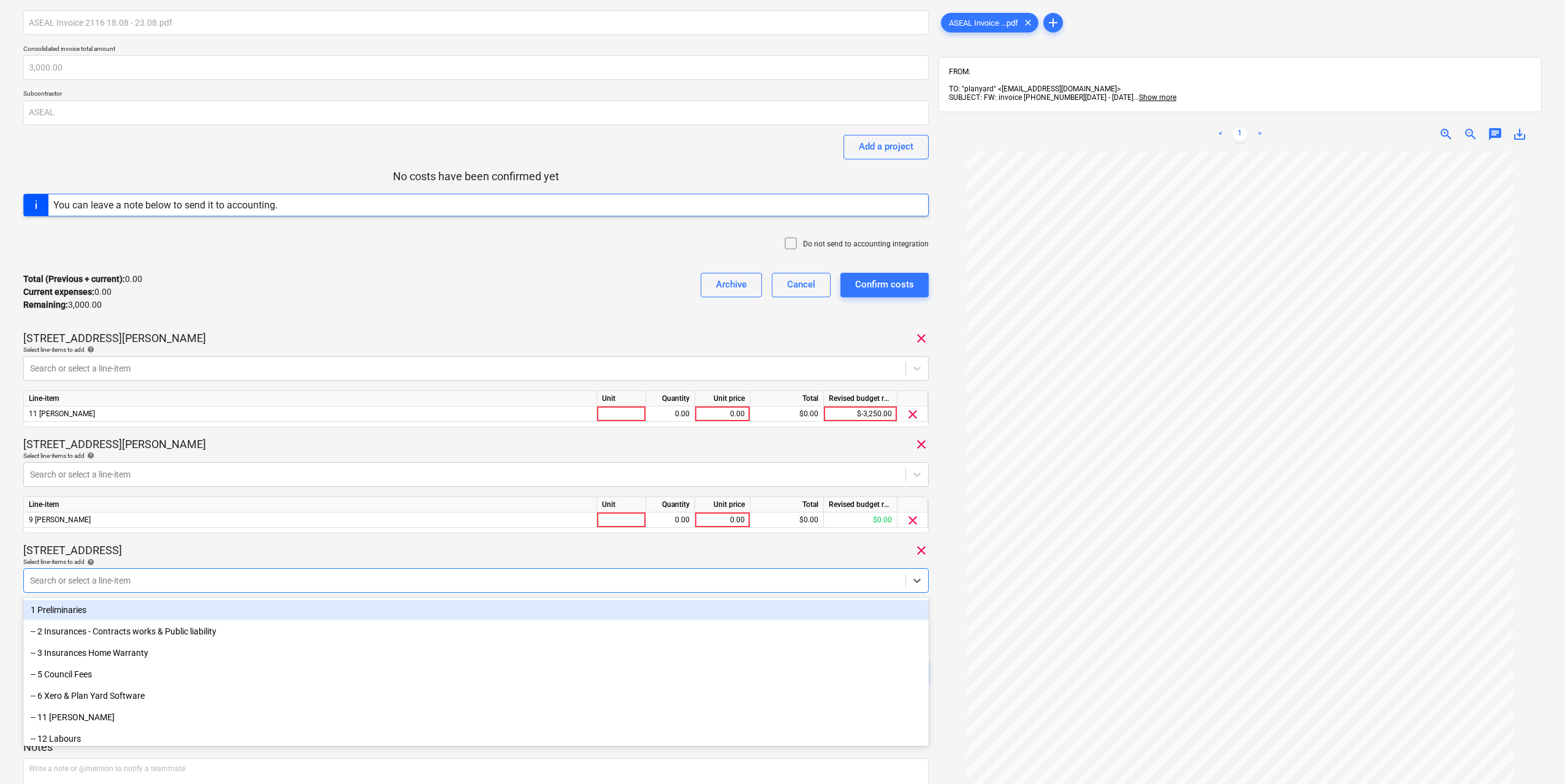
scroll to position [40, 0]
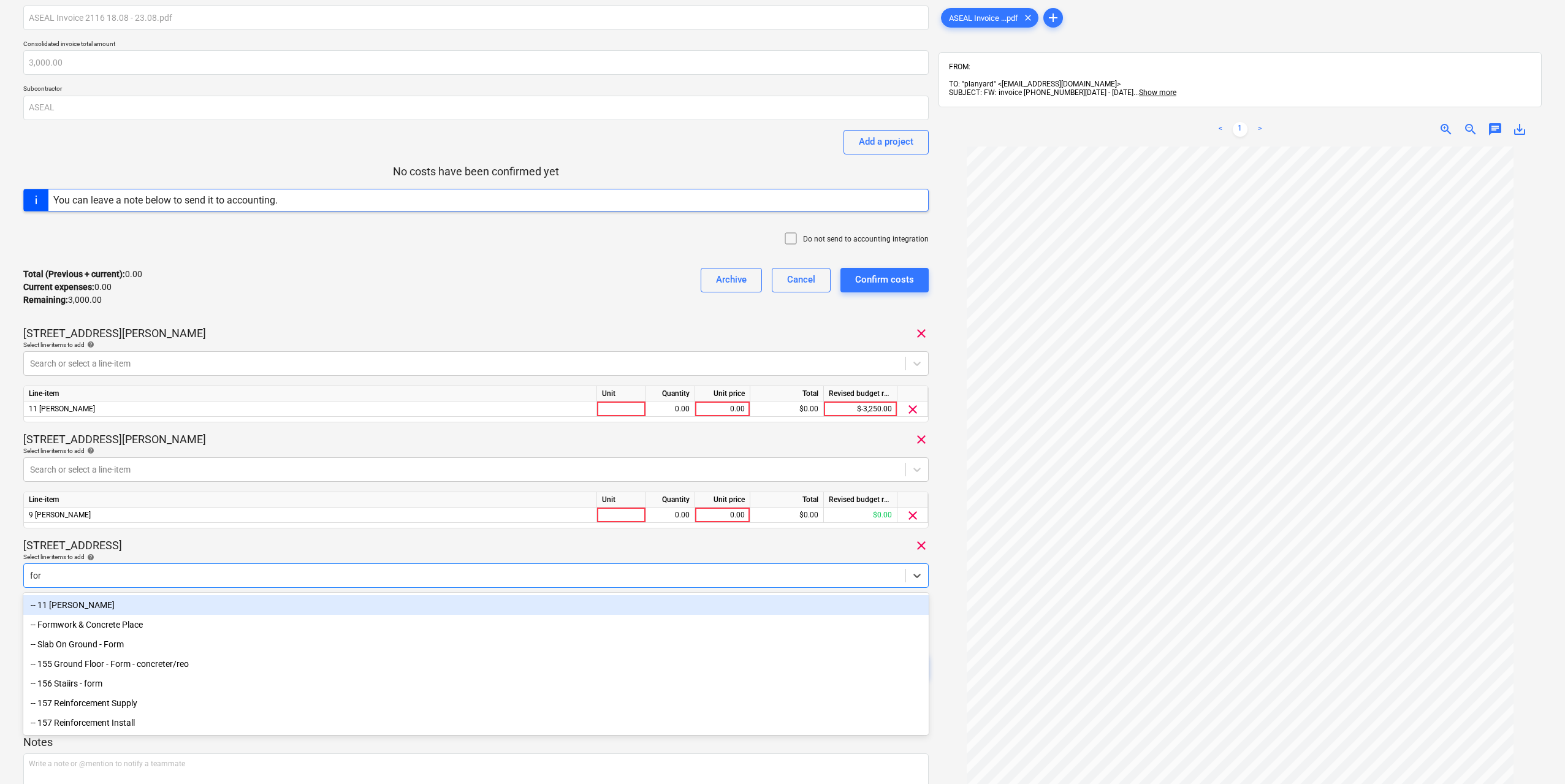
type input "fore"
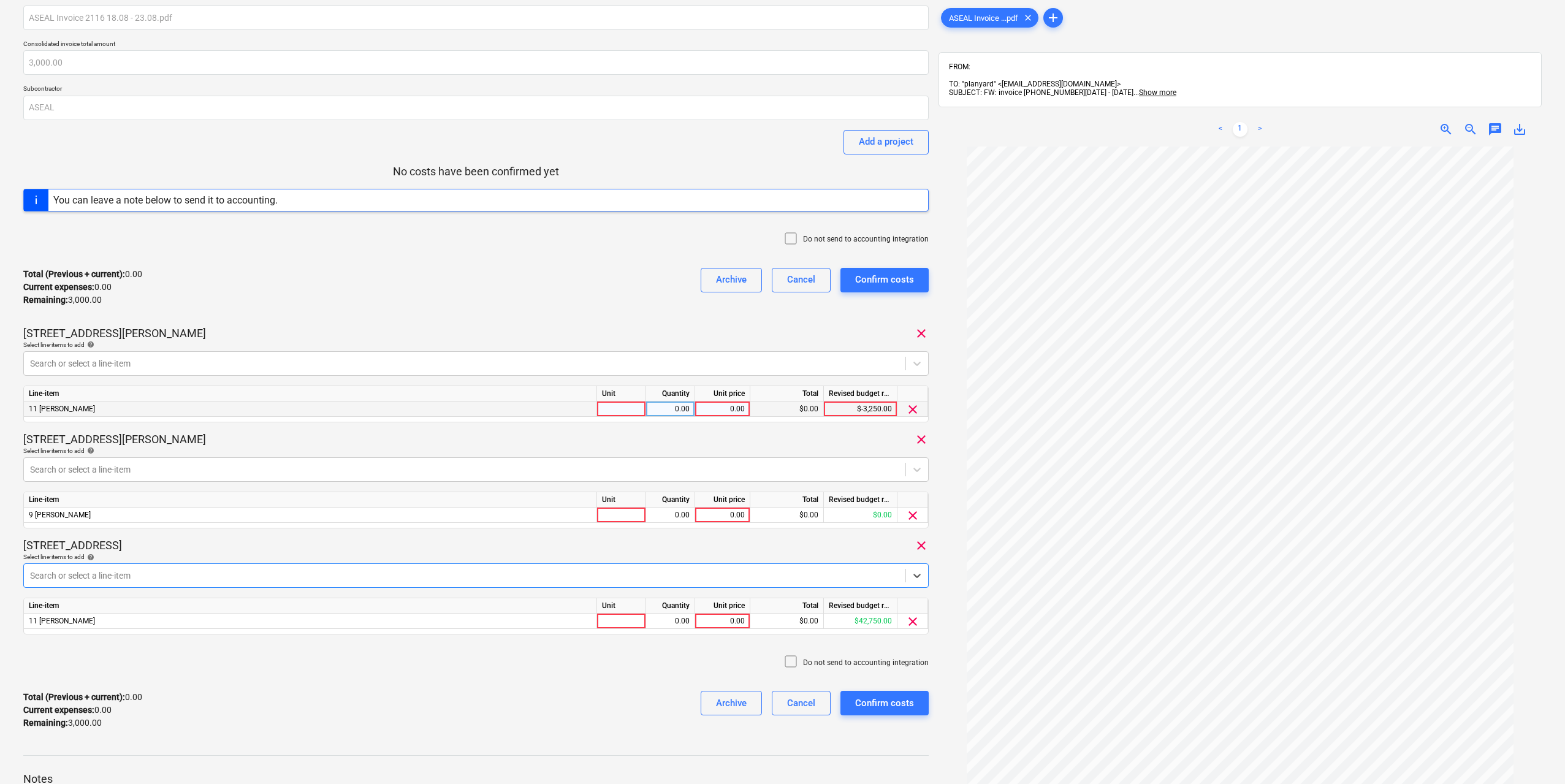
click at [633, 406] on div at bounding box center [622, 409] width 49 height 15
type input "1"
click at [619, 508] on div at bounding box center [622, 515] width 49 height 15
drag, startPoint x: 619, startPoint y: 508, endPoint x: 631, endPoint y: 525, distance: 20.8
click at [620, 511] on input at bounding box center [622, 515] width 49 height 15
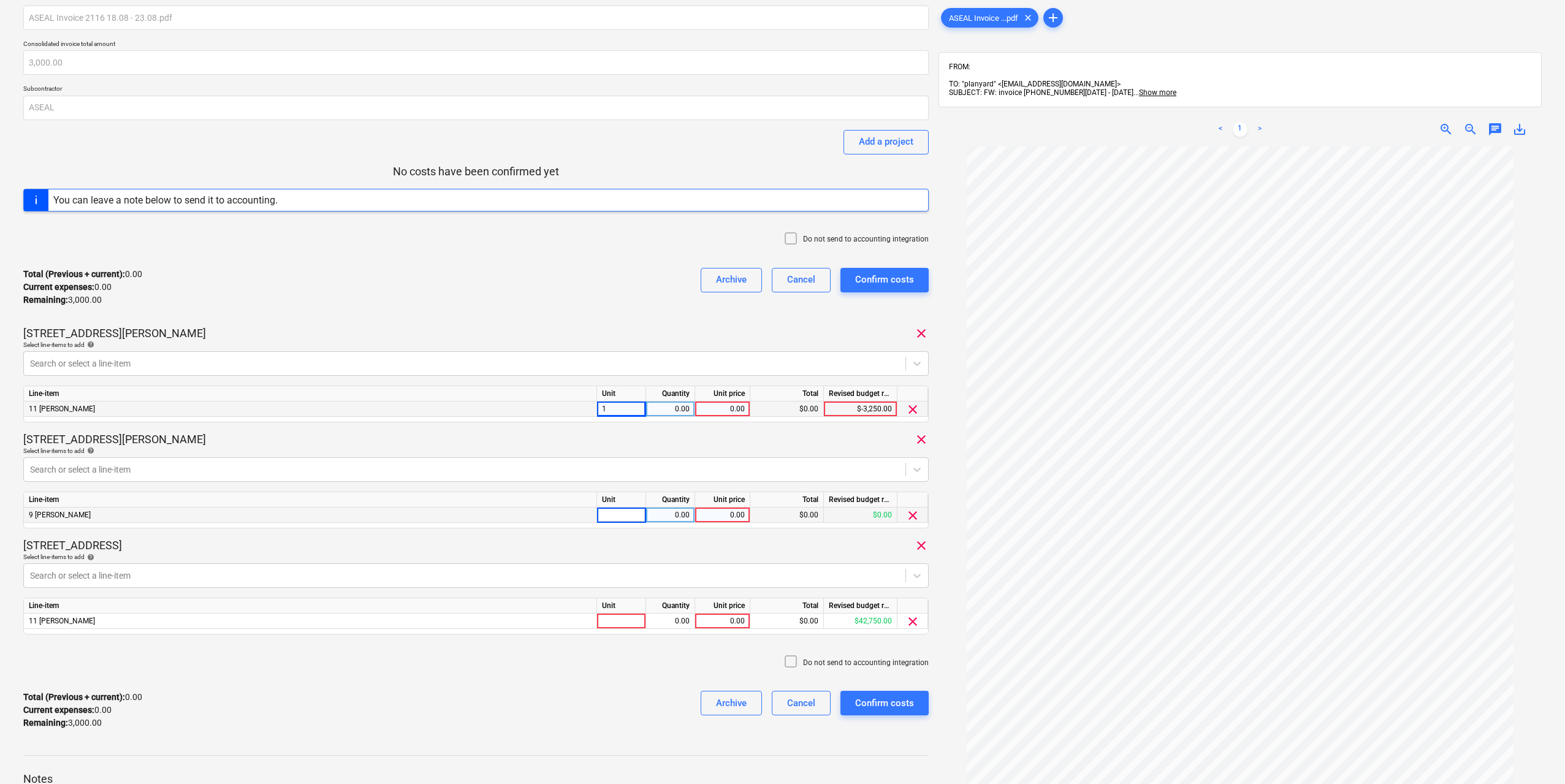
type input "1"
click at [621, 624] on div at bounding box center [622, 621] width 49 height 15
type input "1"
click at [675, 626] on div "0.00" at bounding box center [670, 621] width 39 height 15
type input "1"
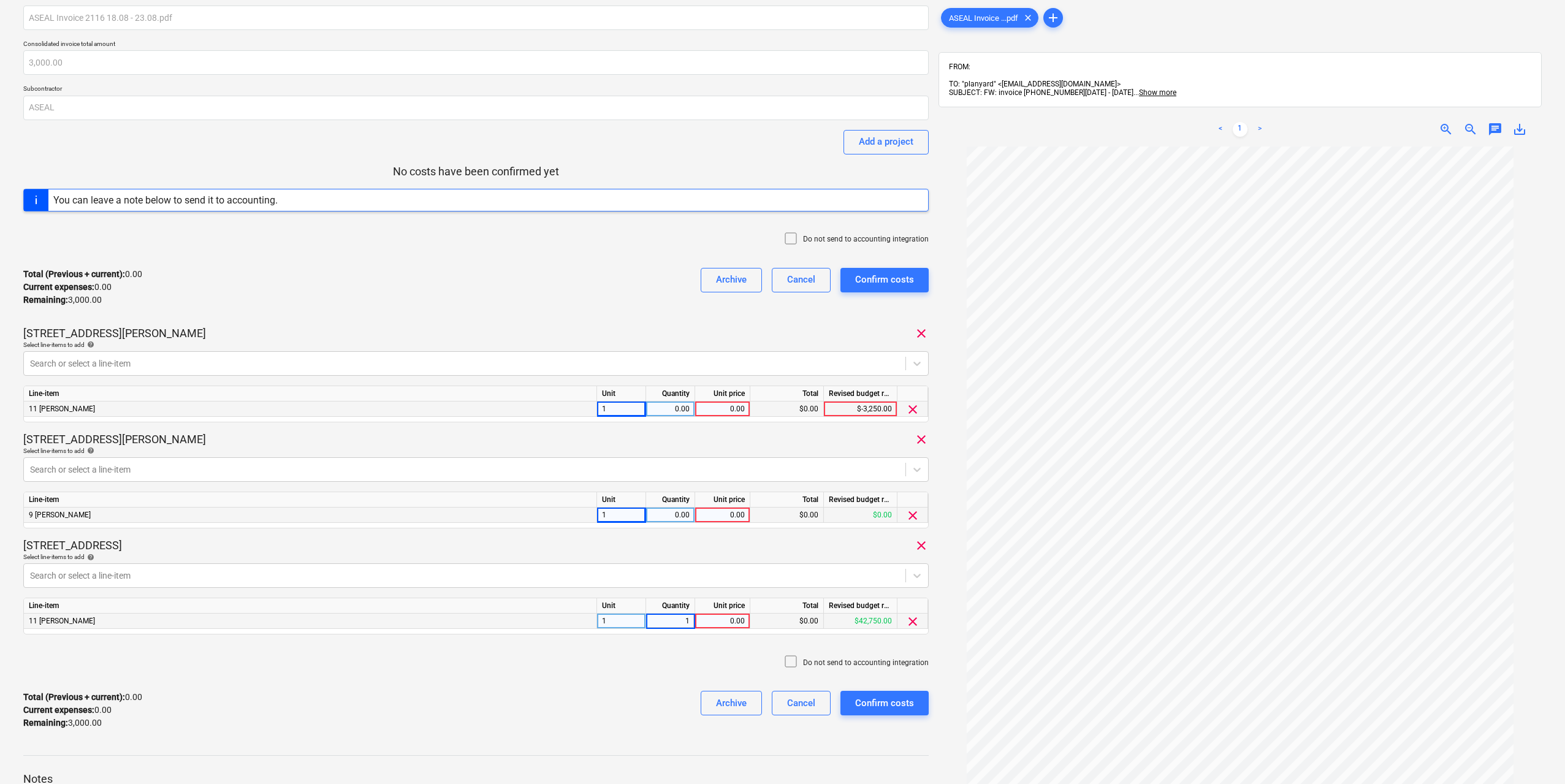
click at [669, 508] on div "0.00" at bounding box center [670, 515] width 39 height 15
type input "1"
click at [684, 399] on div "Quantity" at bounding box center [670, 393] width 49 height 15
click at [682, 409] on div "0.00" at bounding box center [670, 409] width 39 height 15
type input "1"
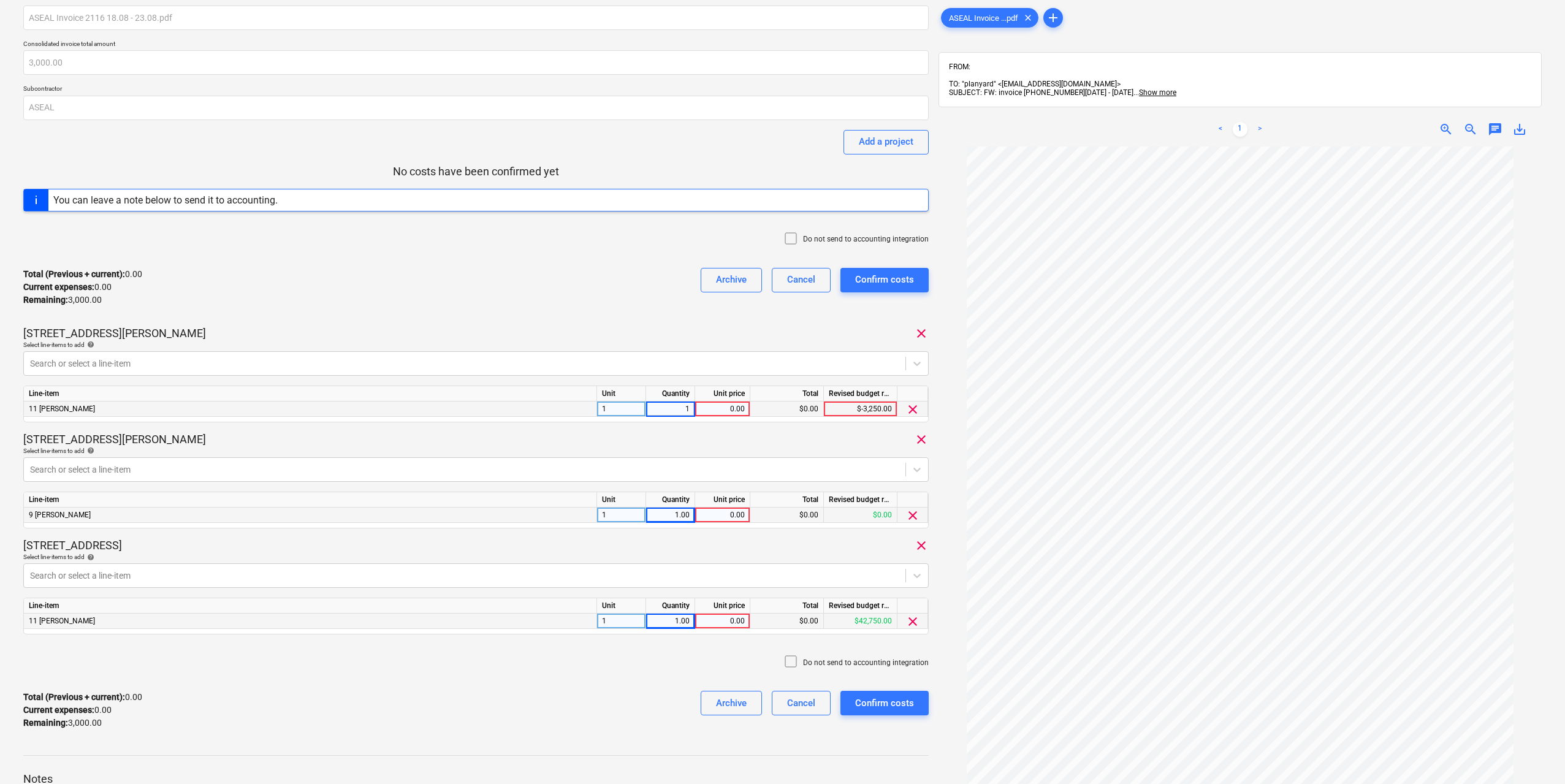
click at [681, 409] on input "1" at bounding box center [670, 409] width 49 height 15
click at [721, 405] on div "0.00" at bounding box center [722, 409] width 44 height 15
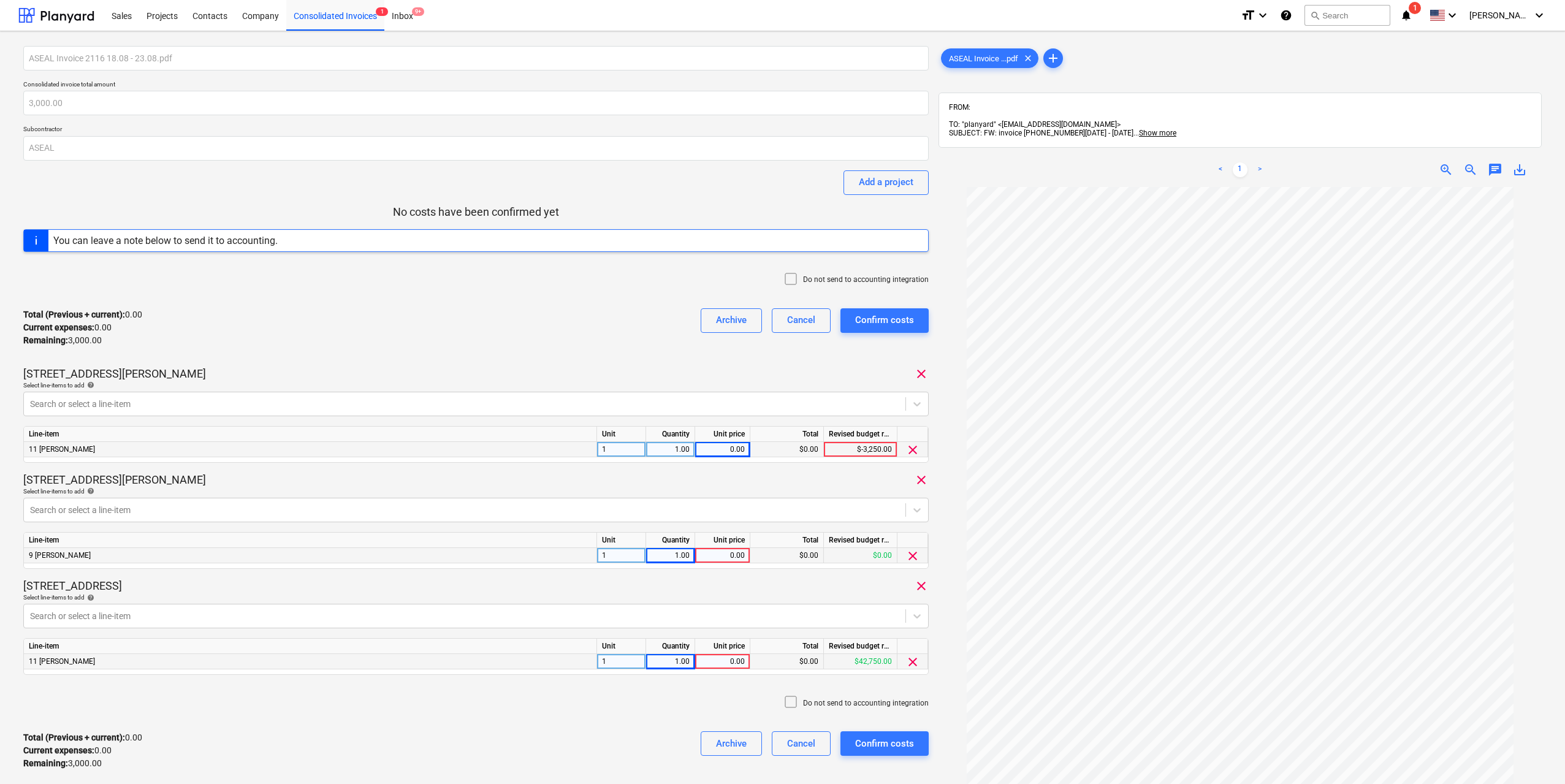
scroll to position [27, 0]
click at [686, 559] on div "1.00" at bounding box center [670, 555] width 39 height 15
click at [687, 663] on div "1.00" at bounding box center [670, 661] width 39 height 15
click at [630, 612] on div at bounding box center [465, 616] width 870 height 12
click at [627, 596] on div "Select line-items to add help" at bounding box center [476, 596] width 905 height 8
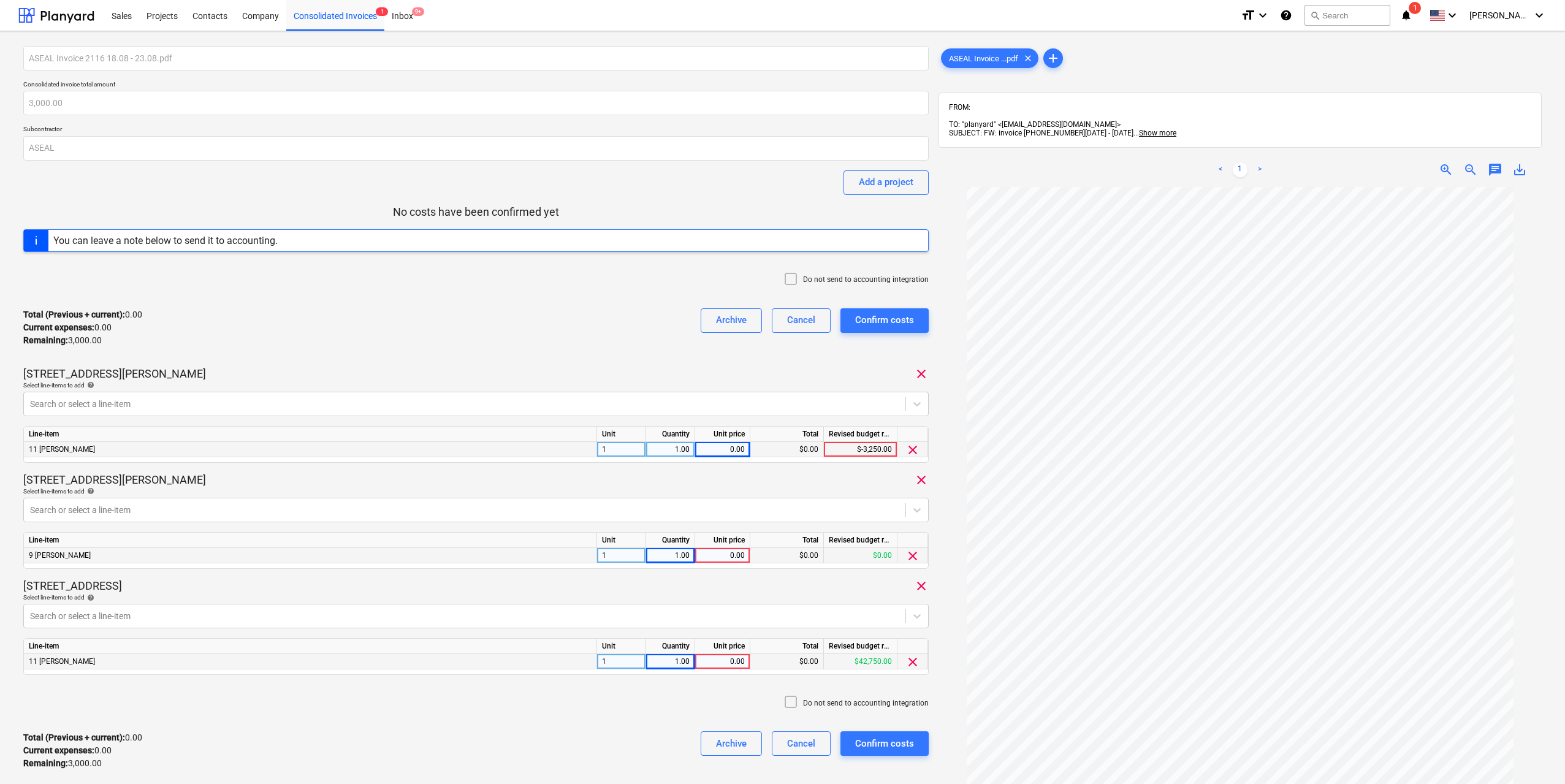
click at [736, 446] on div "0.00" at bounding box center [722, 449] width 44 height 15
type input "500"
click at [735, 566] on div "Line-item Unit Quantity Unit price Total Revised budget remaining 9 Foreman 1 1…" at bounding box center [476, 550] width 905 height 37
click at [735, 558] on div "0.00" at bounding box center [722, 555] width 44 height 15
type input "500"
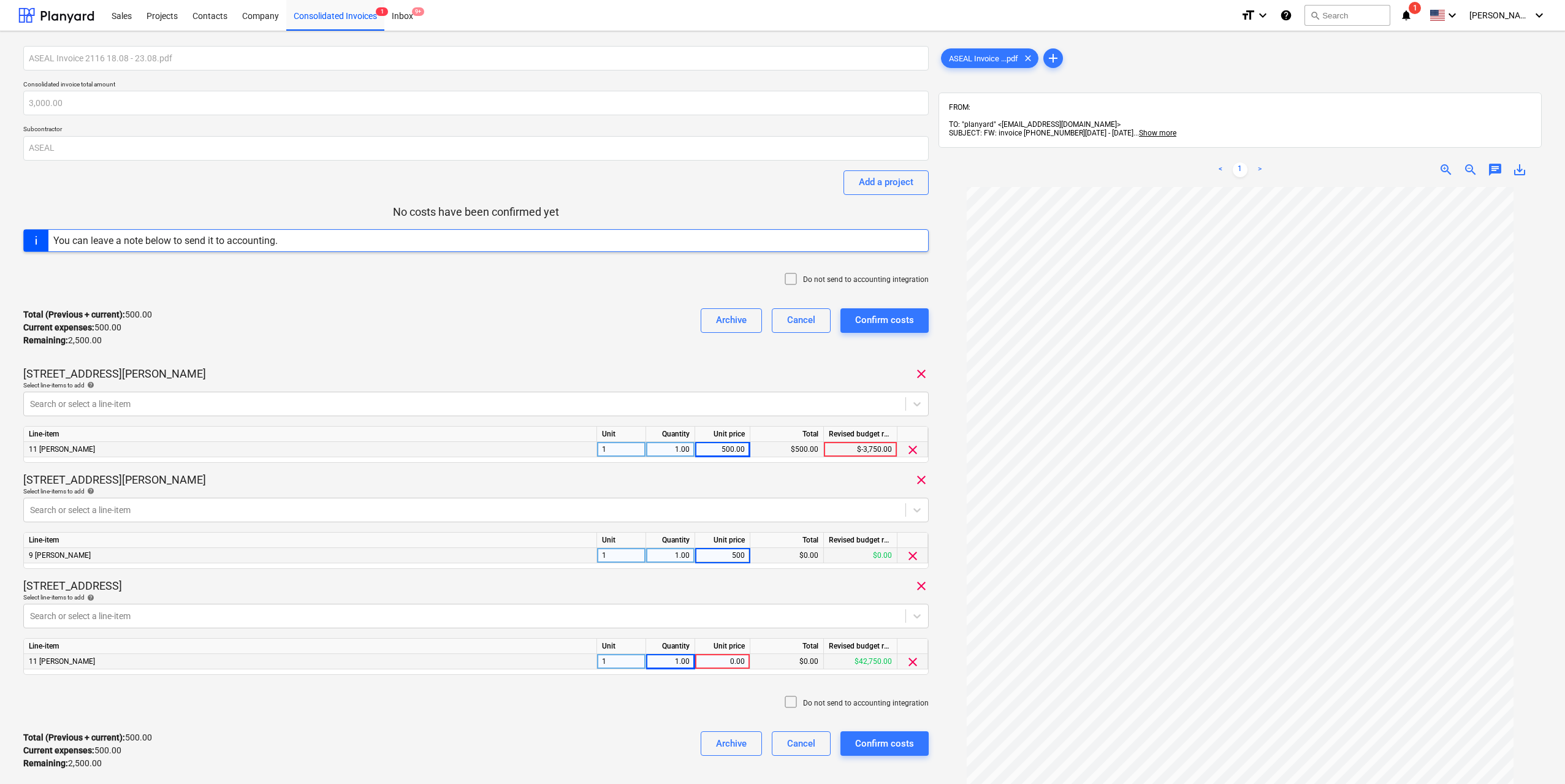
click at [738, 667] on div "0.00" at bounding box center [722, 661] width 44 height 15
type input "500"
drag, startPoint x: 670, startPoint y: 662, endPoint x: 710, endPoint y: 662, distance: 40.0
click at [0, 0] on div "11 Foreman 1 1.00 500.00 $500.00 $42,250.00 clear" at bounding box center [0, 0] width 0 height 0
click at [678, 661] on div "1.00" at bounding box center [670, 661] width 39 height 15
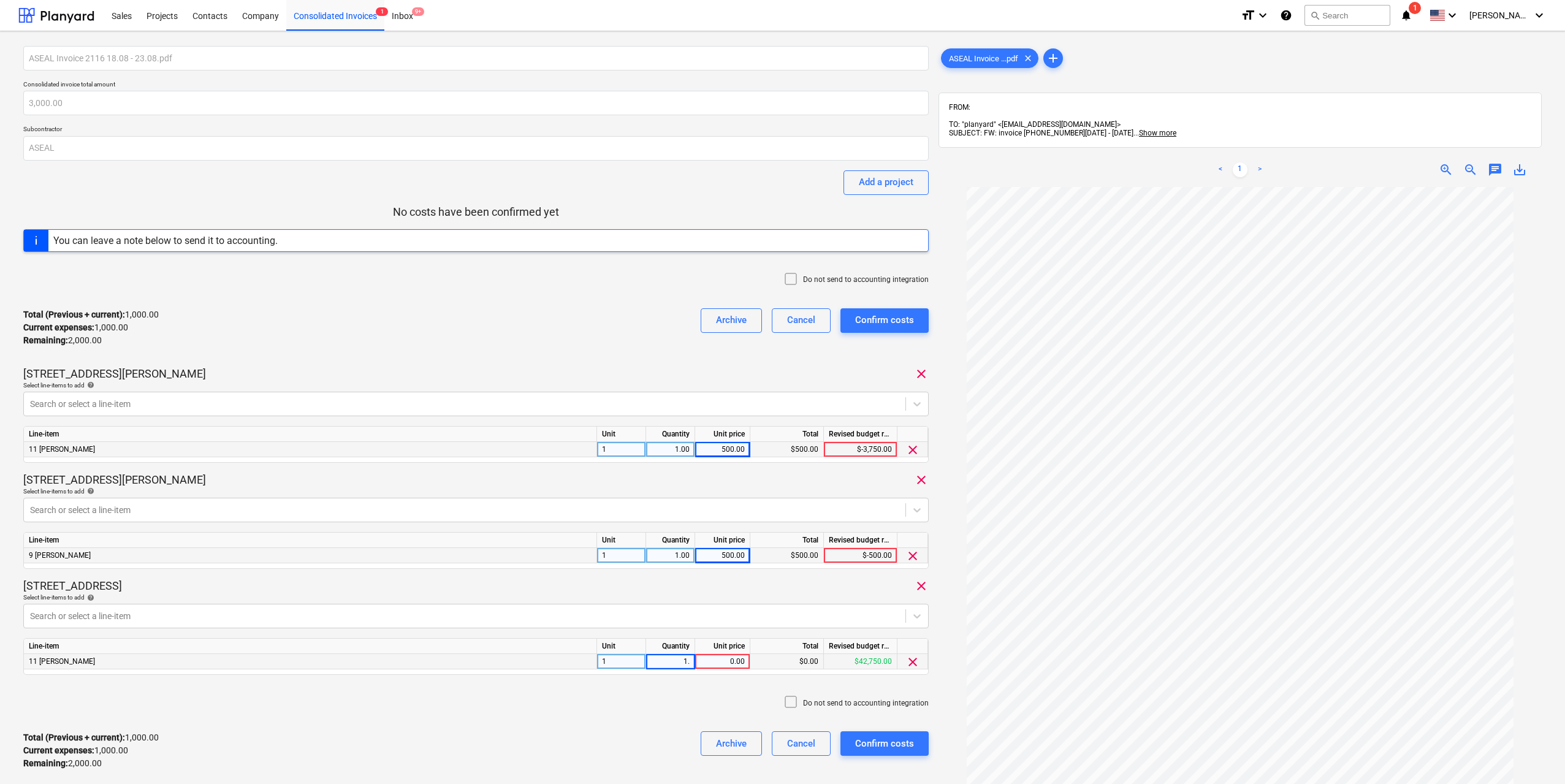
type input "1.5"
click at [683, 448] on div "1.00" at bounding box center [670, 449] width 39 height 15
type input "1.5"
click at [687, 448] on div "1.50" at bounding box center [670, 449] width 39 height 15
click at [687, 448] on input "1.5" at bounding box center [670, 449] width 49 height 15
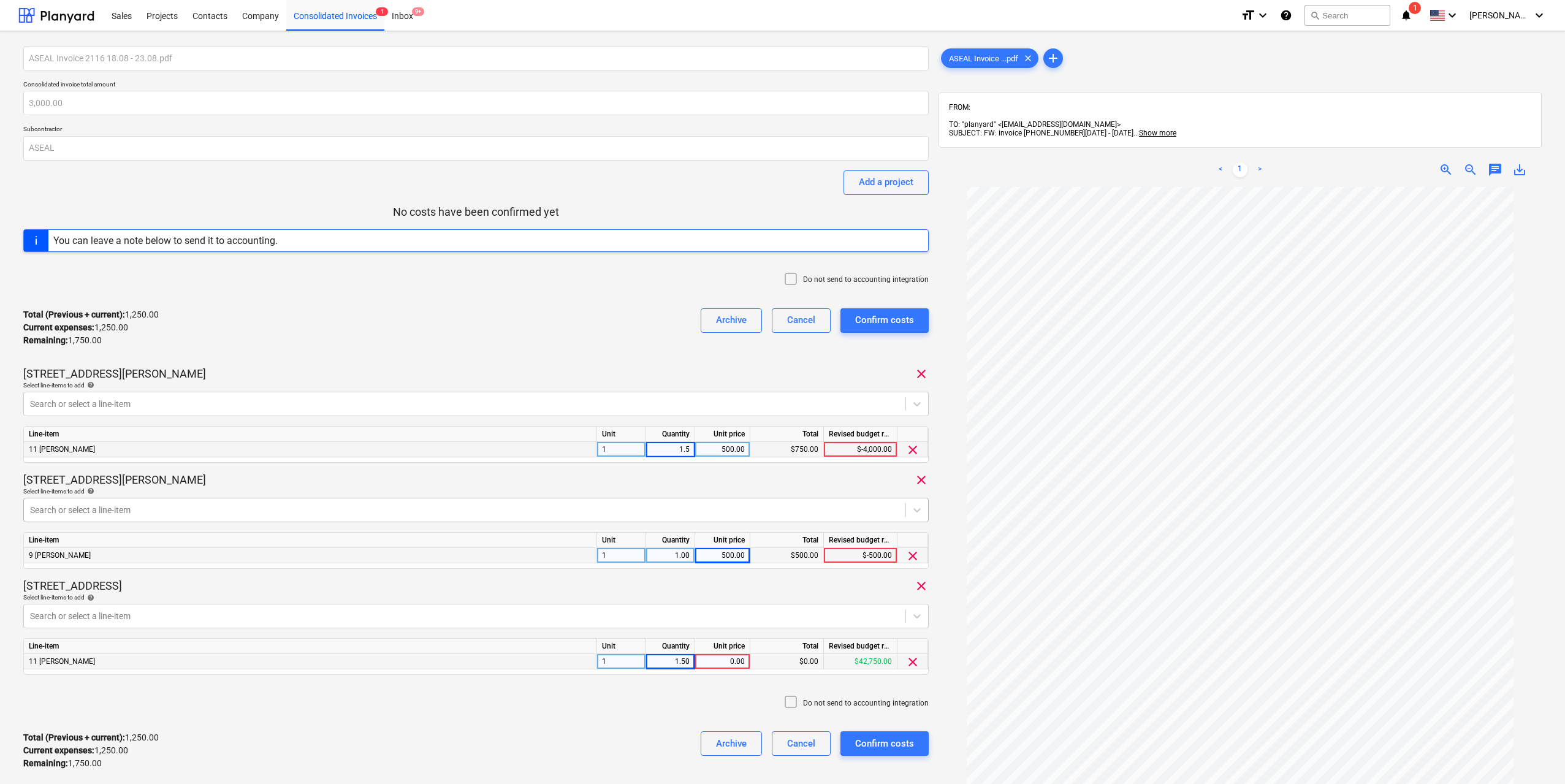
type input "2"
click at [672, 657] on div "1.50" at bounding box center [670, 661] width 39 height 15
type input "2"
click at [683, 664] on div "2.00" at bounding box center [670, 661] width 39 height 15
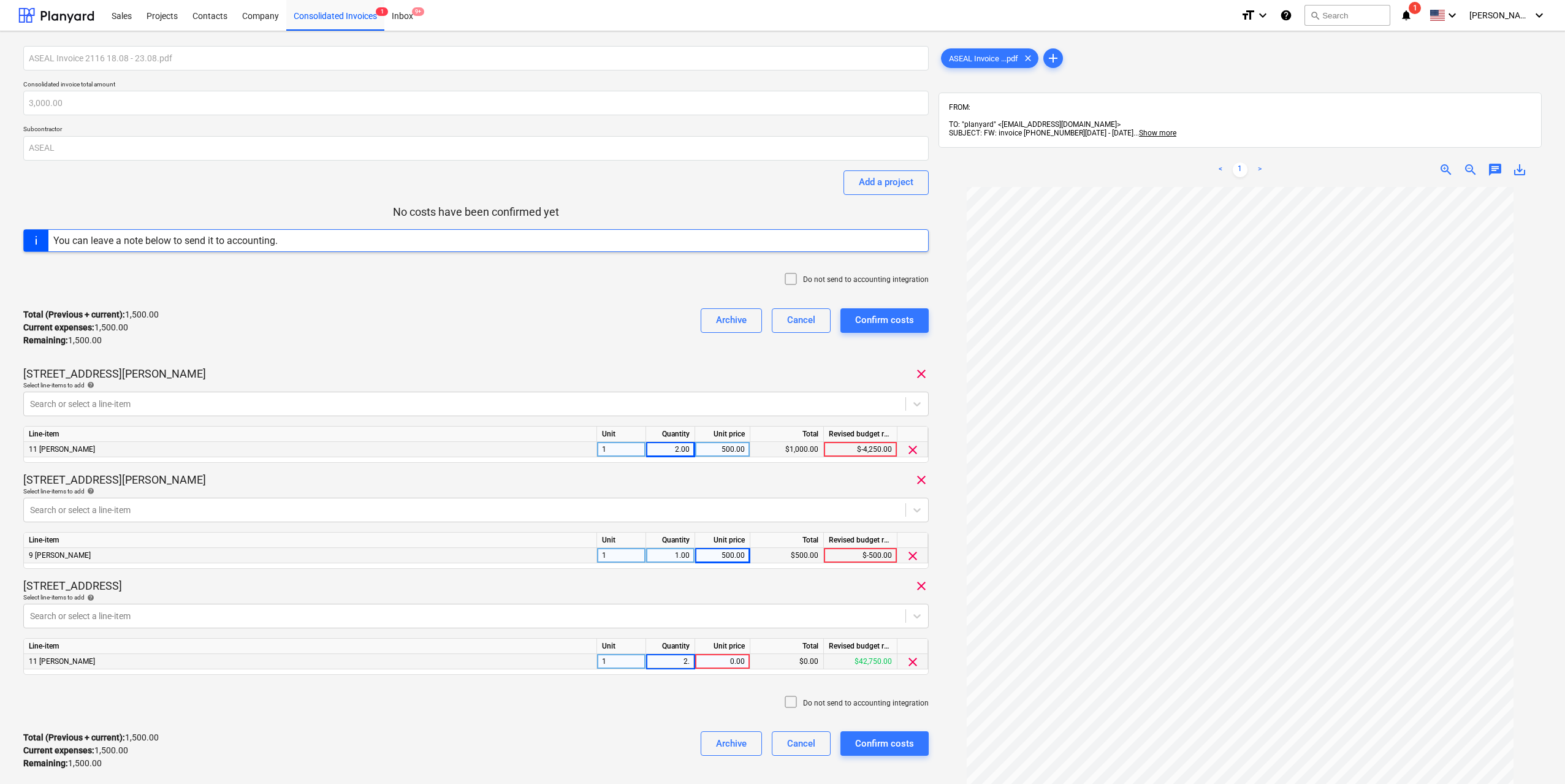
type input "2.5"
click at [675, 451] on div "2.00" at bounding box center [670, 449] width 39 height 15
click at [675, 450] on input "2" at bounding box center [670, 449] width 49 height 15
type input "2.5"
click at [688, 449] on div "2.50" at bounding box center [670, 449] width 39 height 15
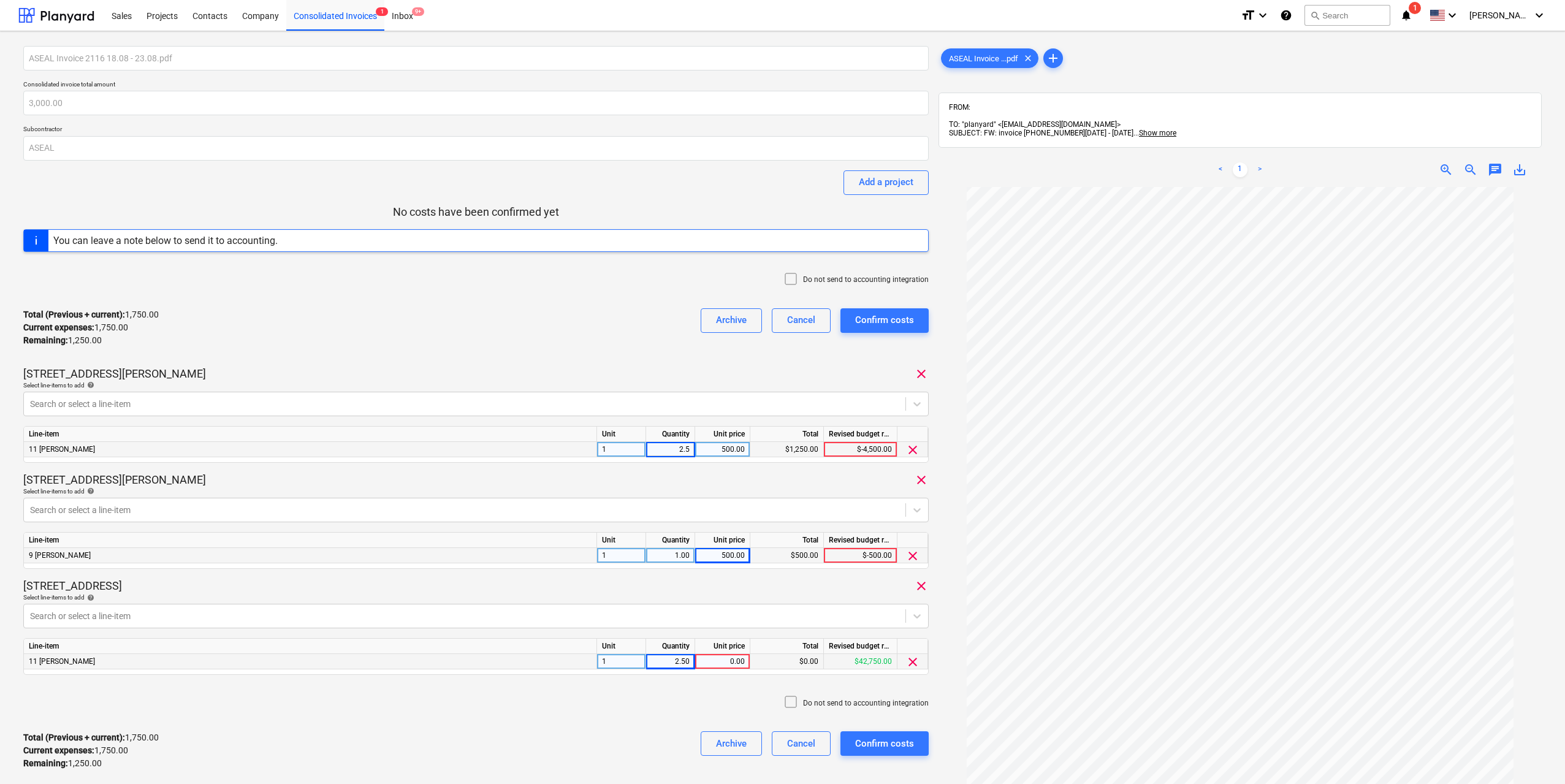
click at [688, 449] on input "2.5" at bounding box center [670, 449] width 49 height 15
type input "3"
click at [680, 663] on div "2.50" at bounding box center [670, 661] width 39 height 15
type input "3"
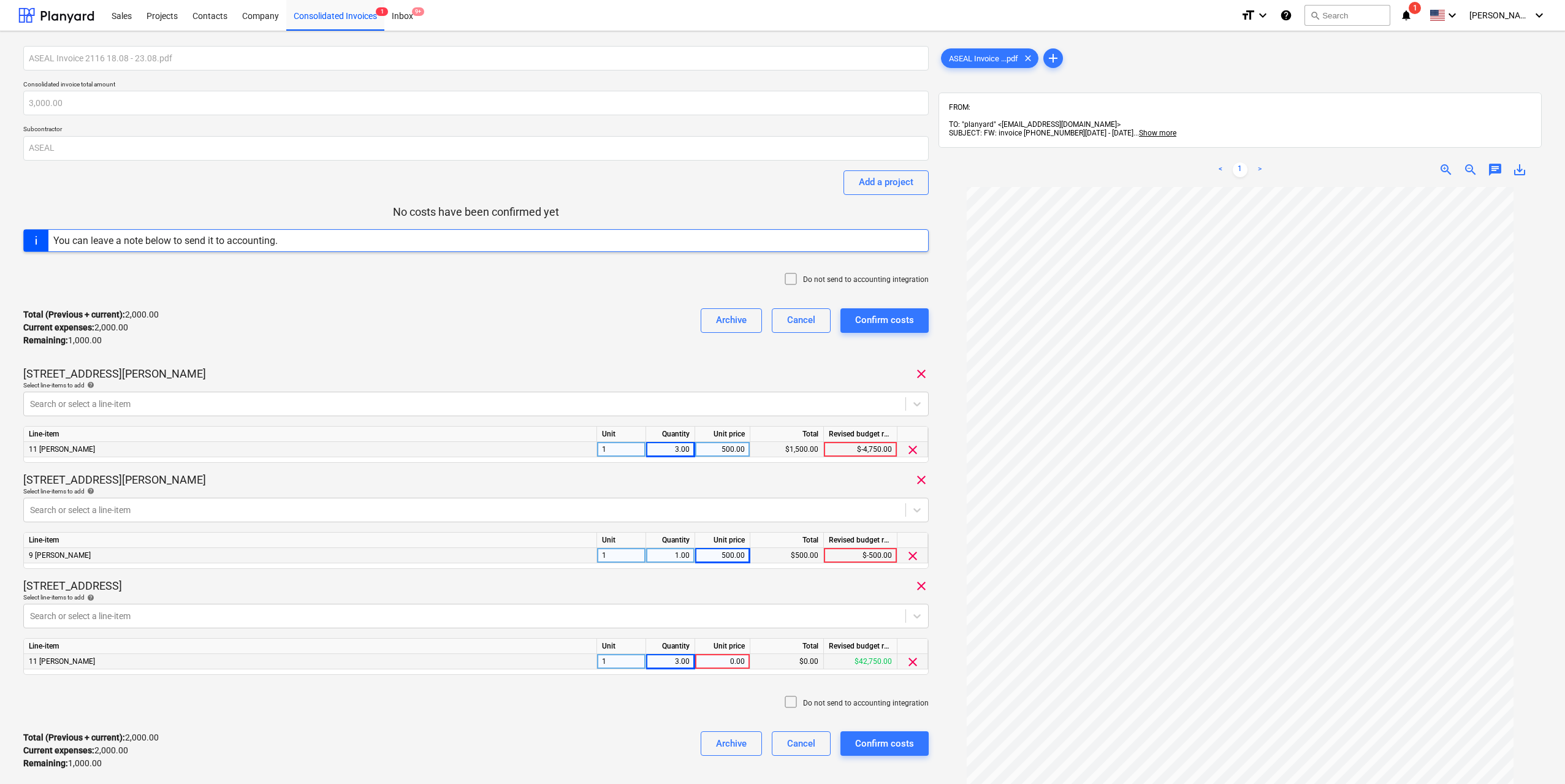
click at [0, 0] on div "11 Foreman 1 3.00 0.00 $0.00 $42,750.00 clear" at bounding box center [0, 0] width 0 height 0
click at [738, 662] on div "0.00" at bounding box center [722, 661] width 44 height 15
type input "500"
click at [625, 710] on div "Do not send to accounting integration" at bounding box center [476, 702] width 905 height 37
click at [895, 738] on div "Confirm costs" at bounding box center [885, 743] width 59 height 16
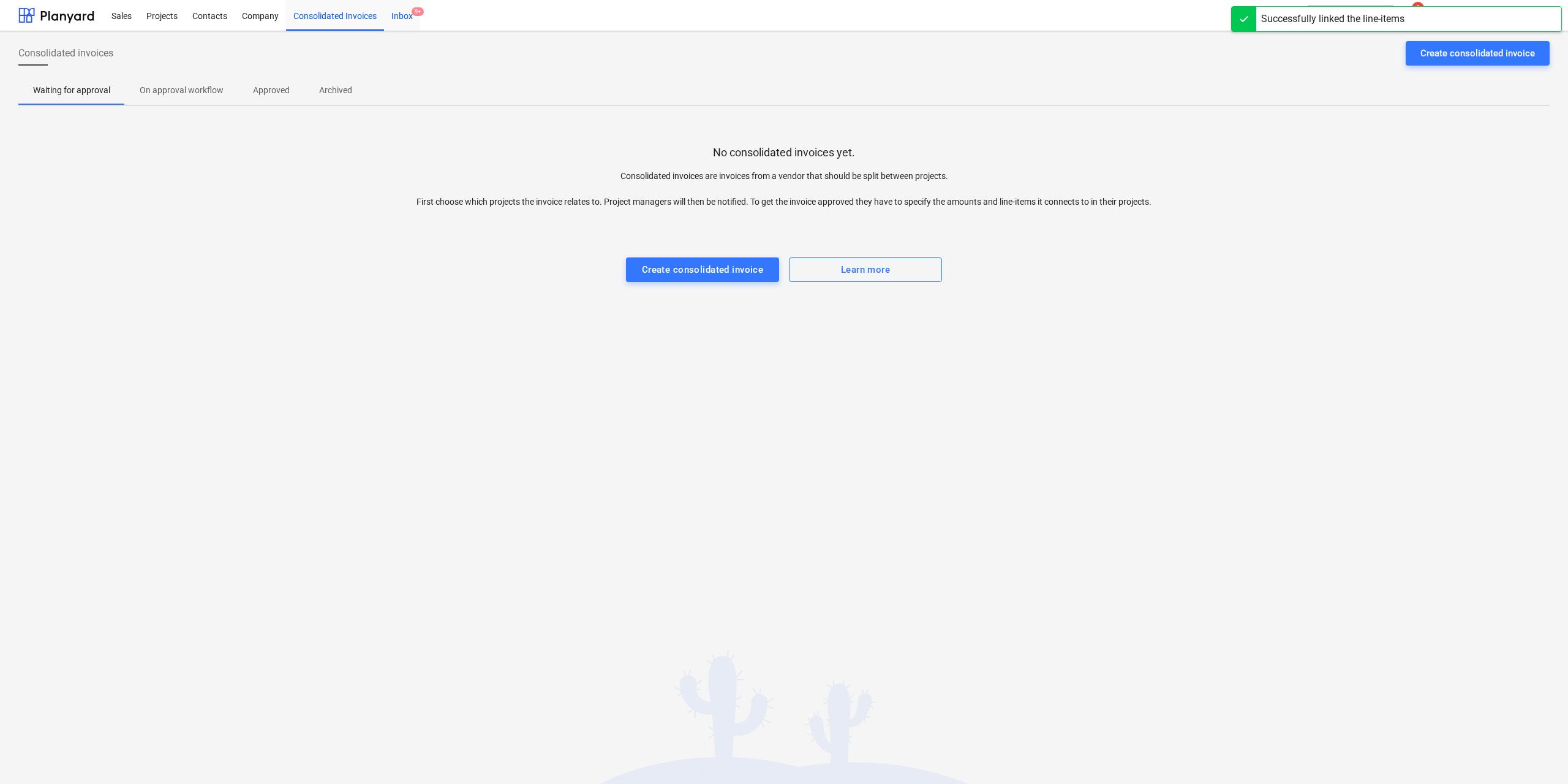
click at [401, 18] on div "Inbox 9+" at bounding box center [402, 15] width 36 height 32
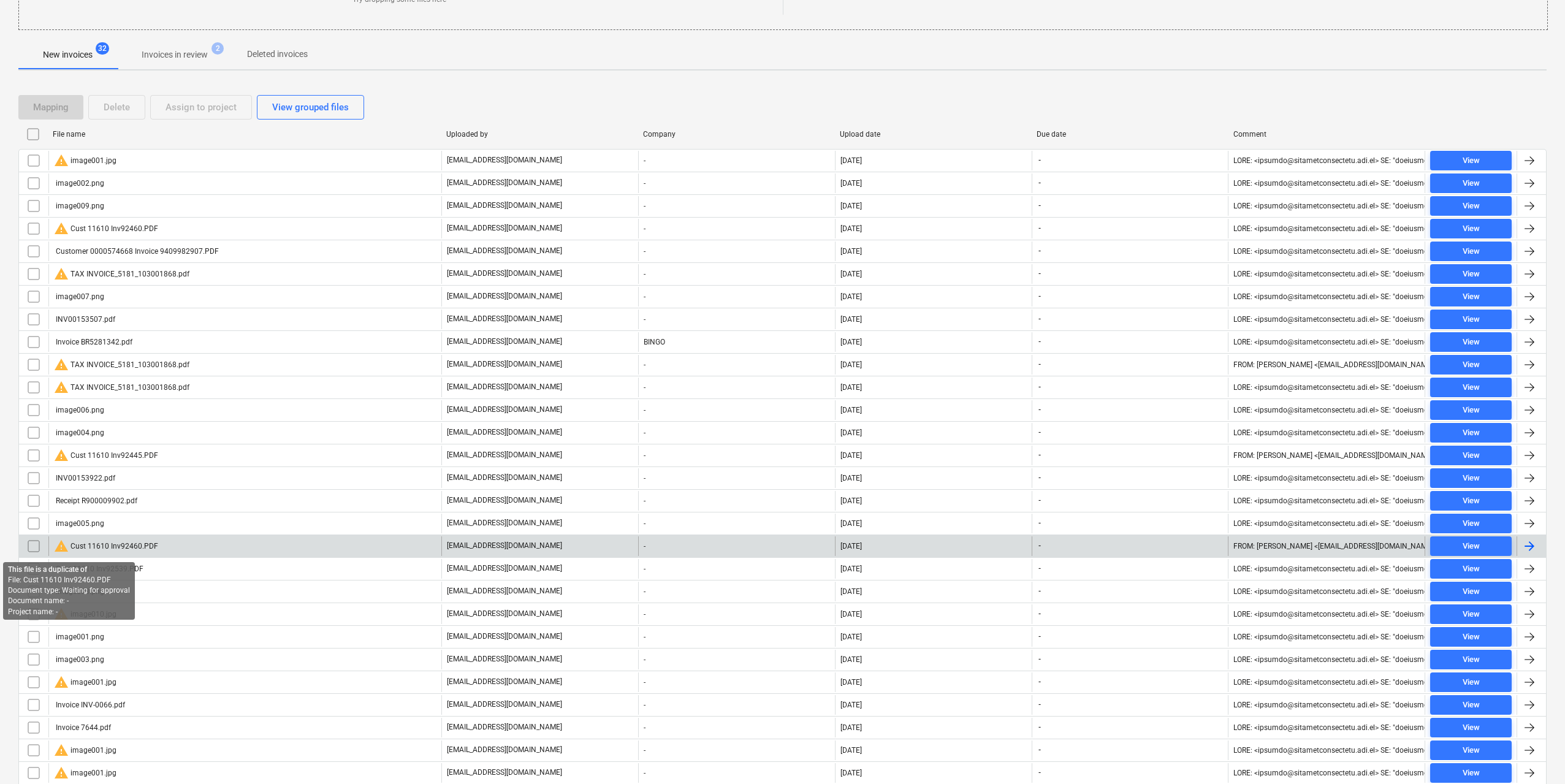
scroll to position [21, 0]
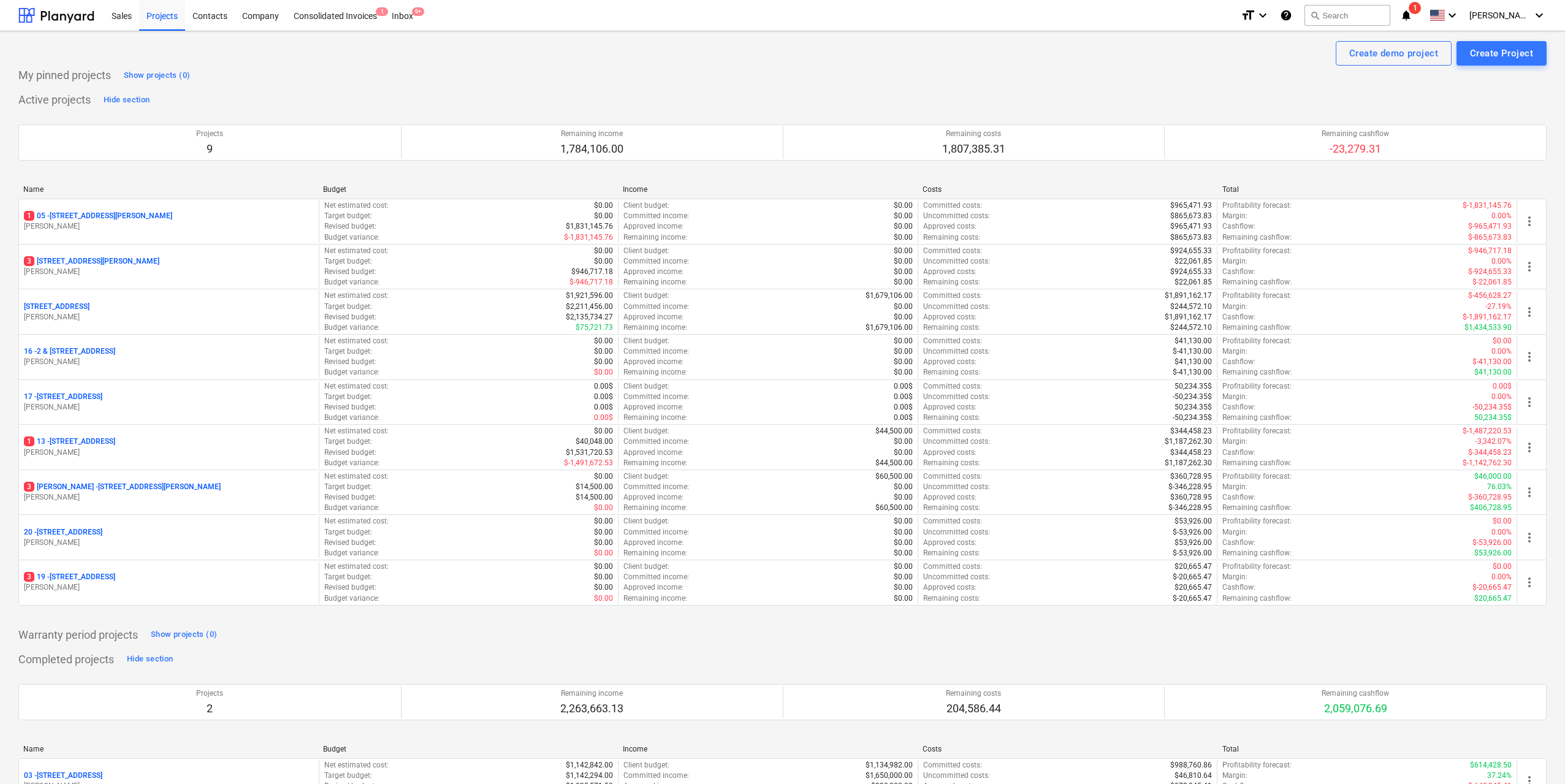
drag, startPoint x: 112, startPoint y: 440, endPoint x: 101, endPoint y: 447, distance: 13.0
click at [101, 447] on p "1 13 - 2 Kaga Place, Marsfield" at bounding box center [69, 441] width 92 height 11
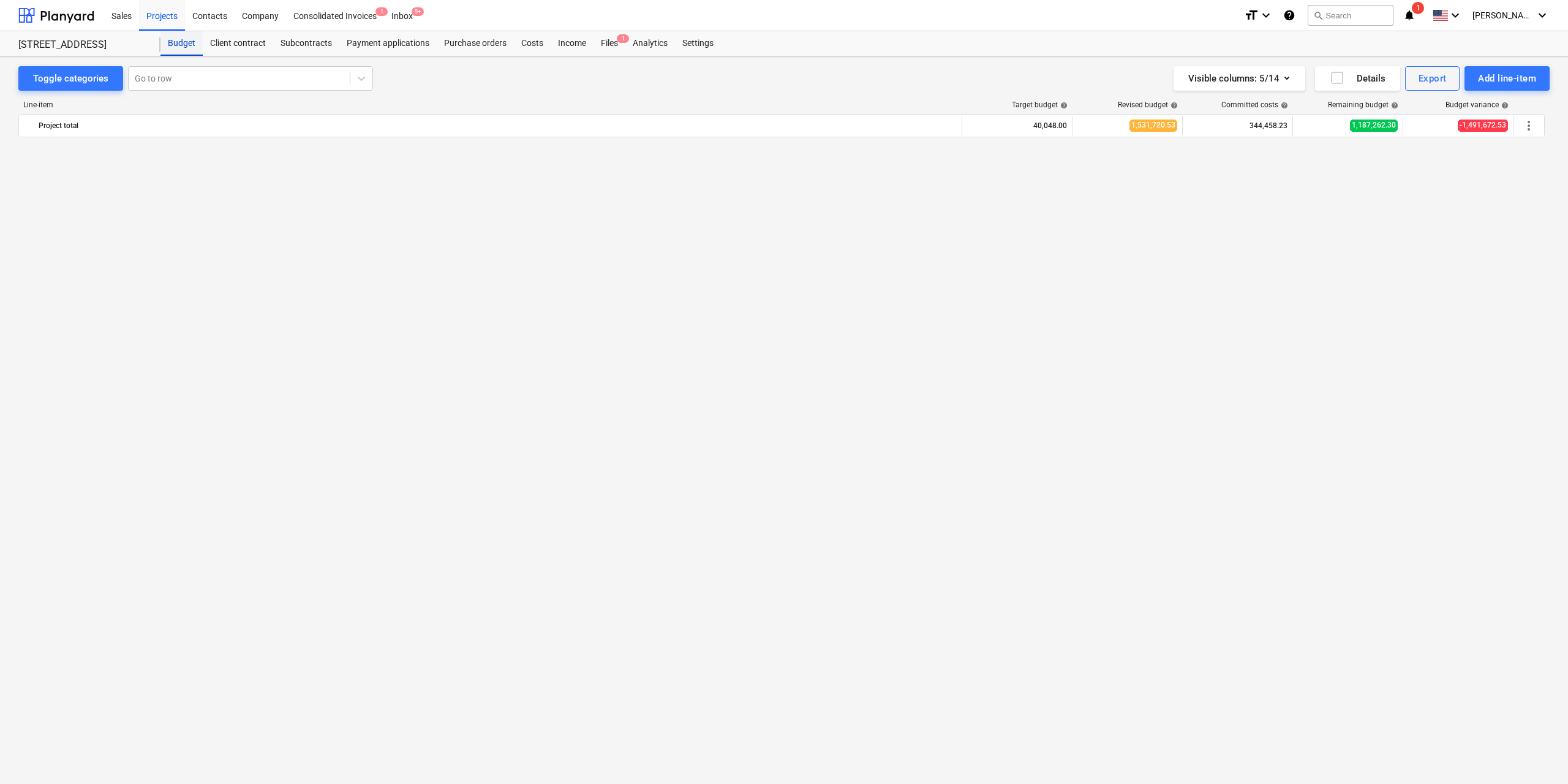
scroll to position [2504, 0]
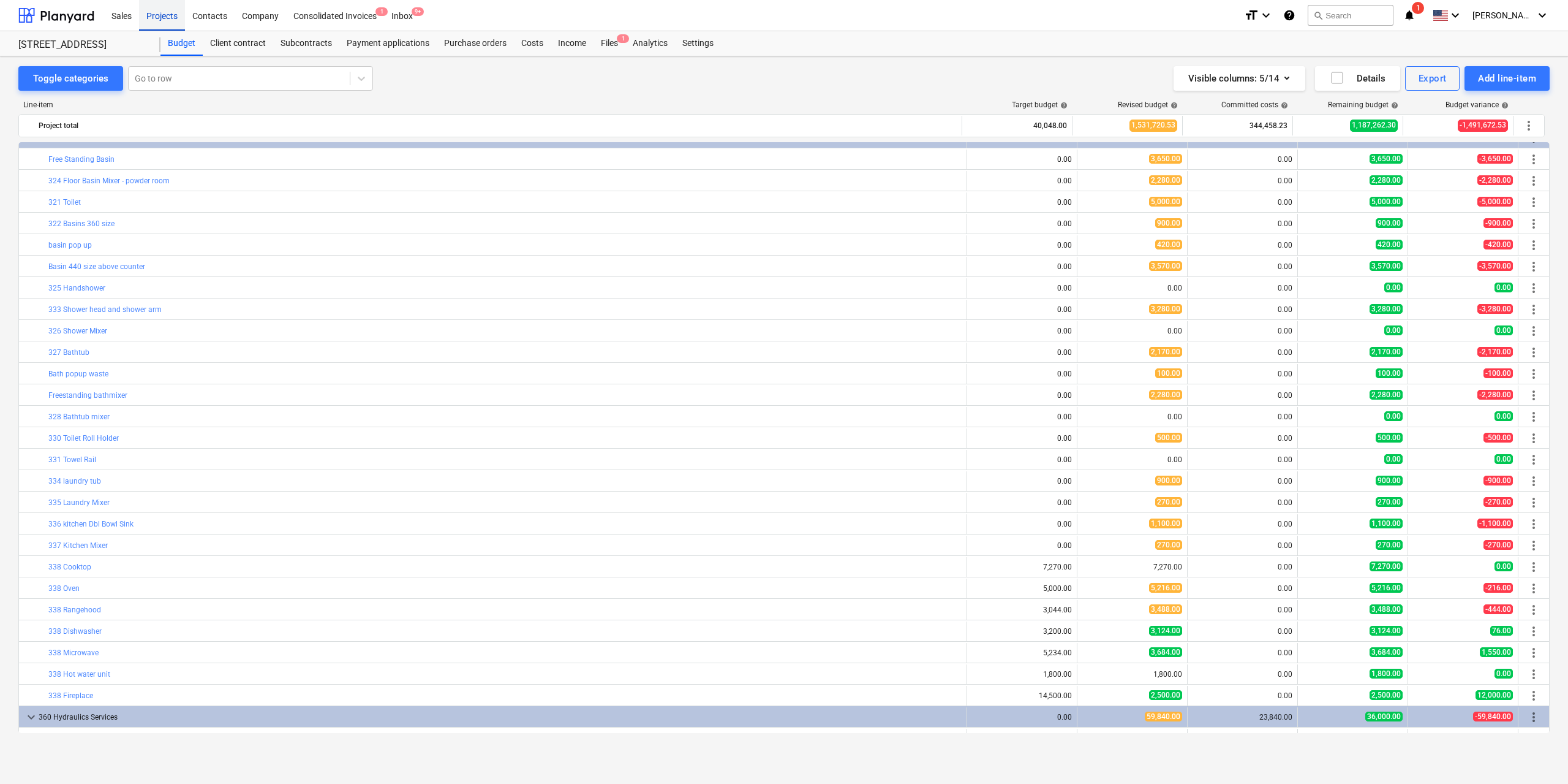
click at [174, 15] on div "Projects" at bounding box center [162, 15] width 46 height 32
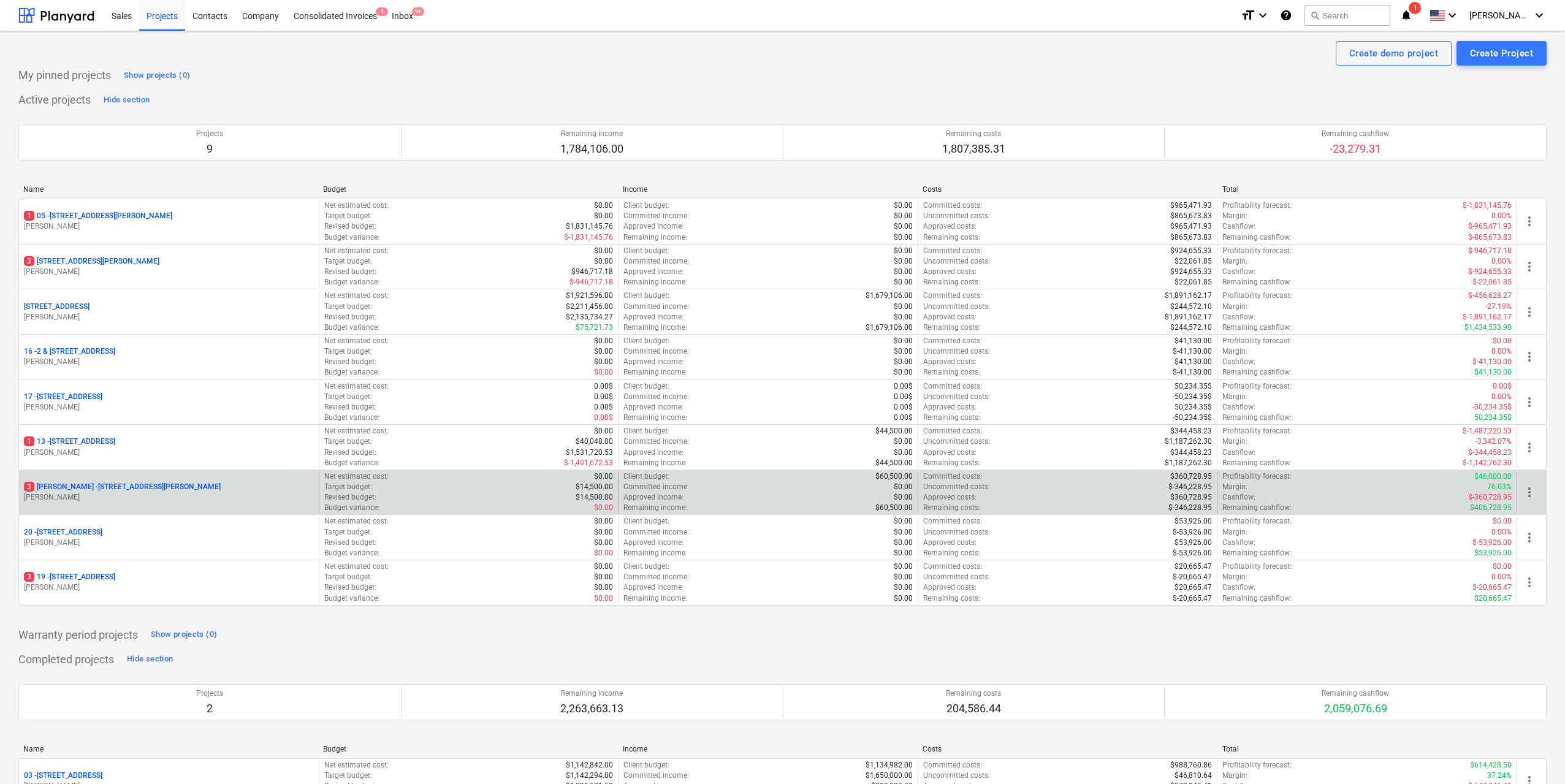
click at [140, 483] on p "3 Chapman - 8 Chapman Street, Gladesville" at bounding box center [122, 487] width 197 height 11
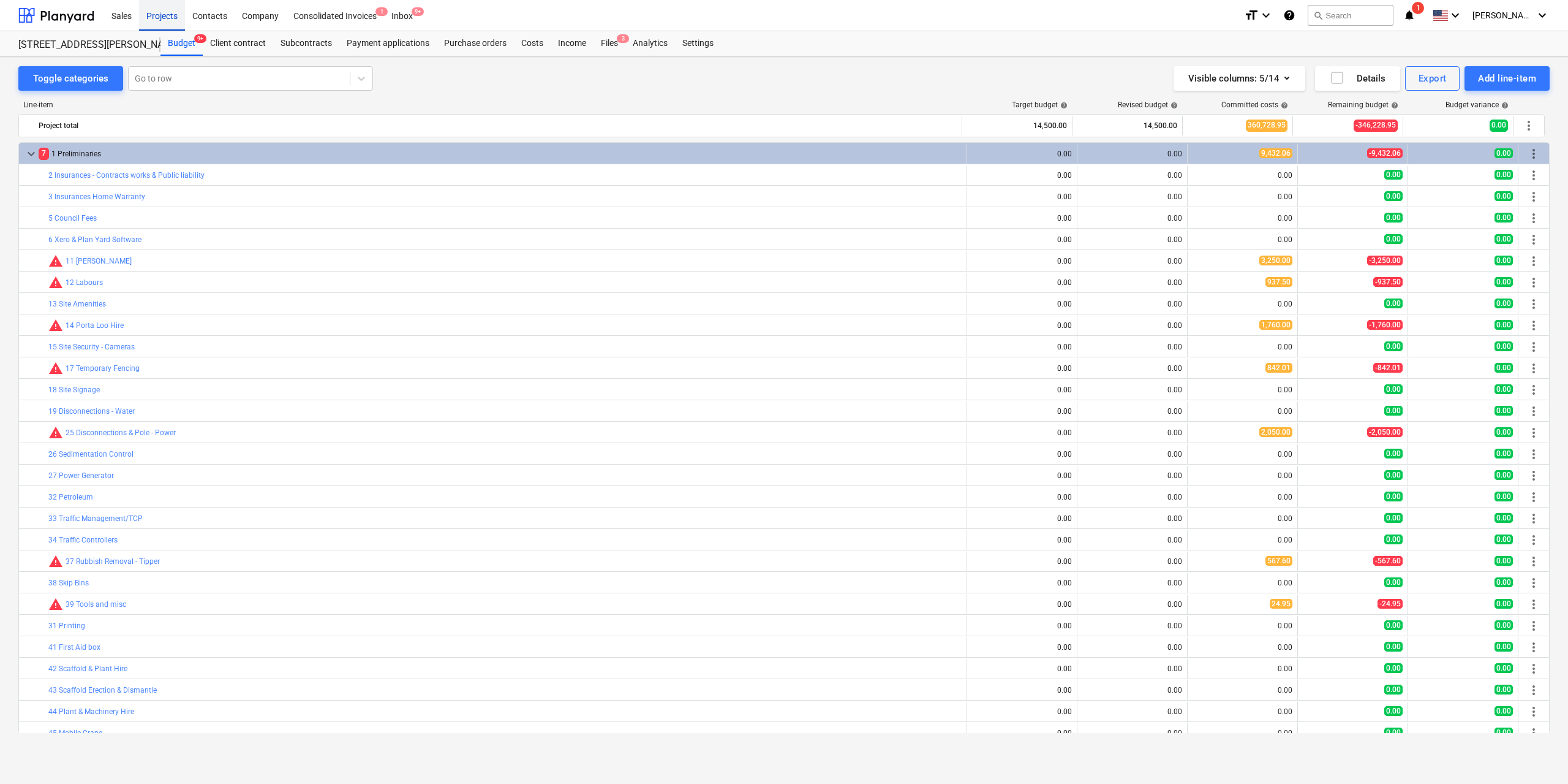
click at [160, 14] on div "Projects" at bounding box center [162, 15] width 46 height 32
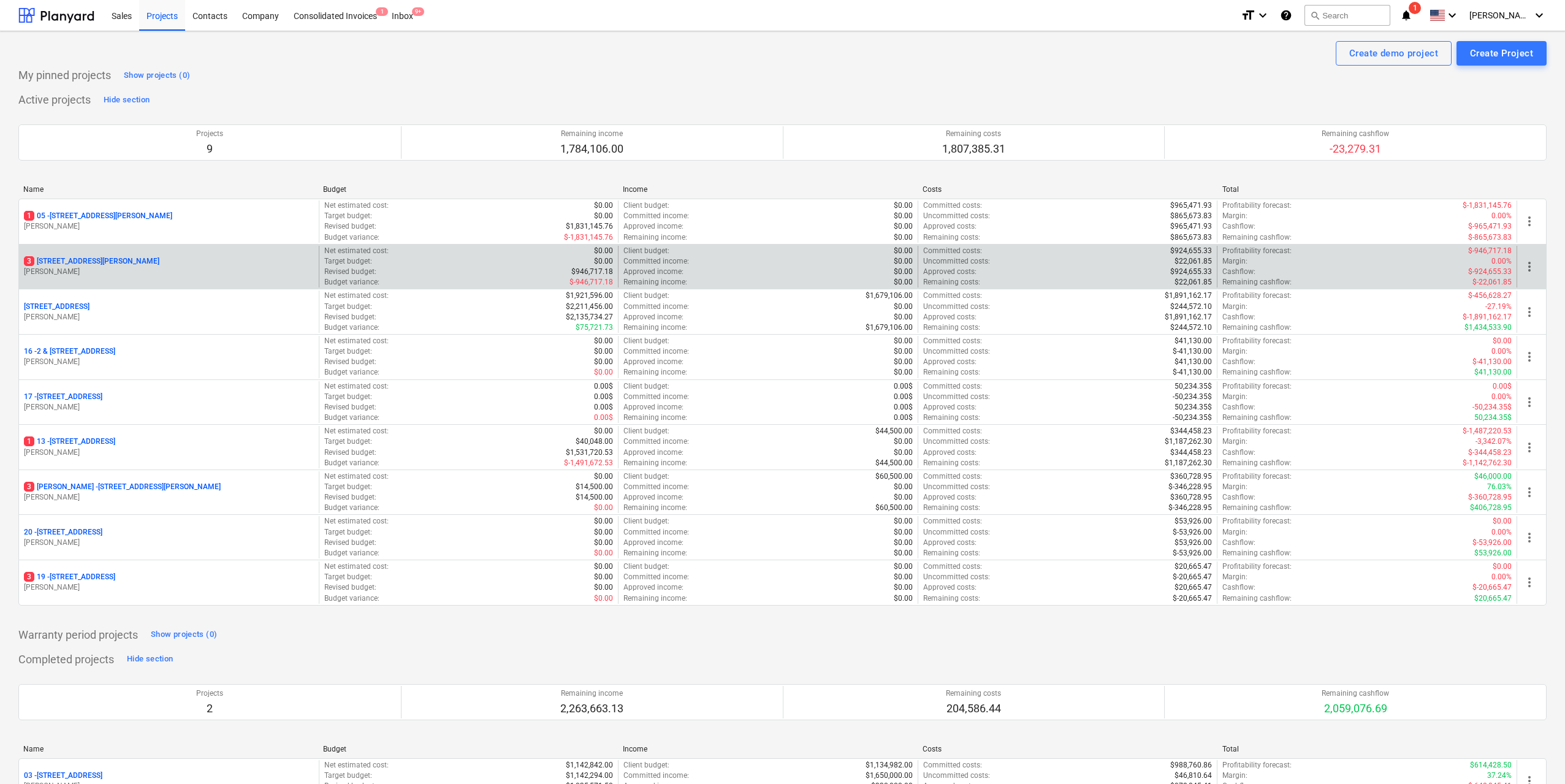
click at [136, 254] on div "3 127 High Street, Willoughby East C. Elias" at bounding box center [169, 266] width 299 height 42
click at [127, 260] on p "3 127 High Street, Willoughby East" at bounding box center [91, 261] width 135 height 11
